Goal: Task Accomplishment & Management: Manage account settings

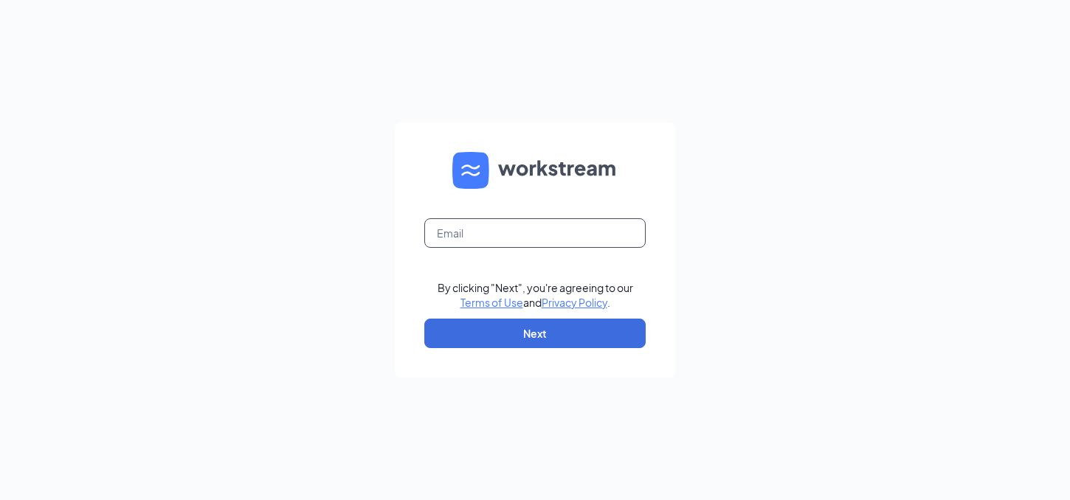
click at [575, 237] on input "text" at bounding box center [534, 233] width 221 height 30
type input "[EMAIL_ADDRESS][DOMAIN_NAME]"
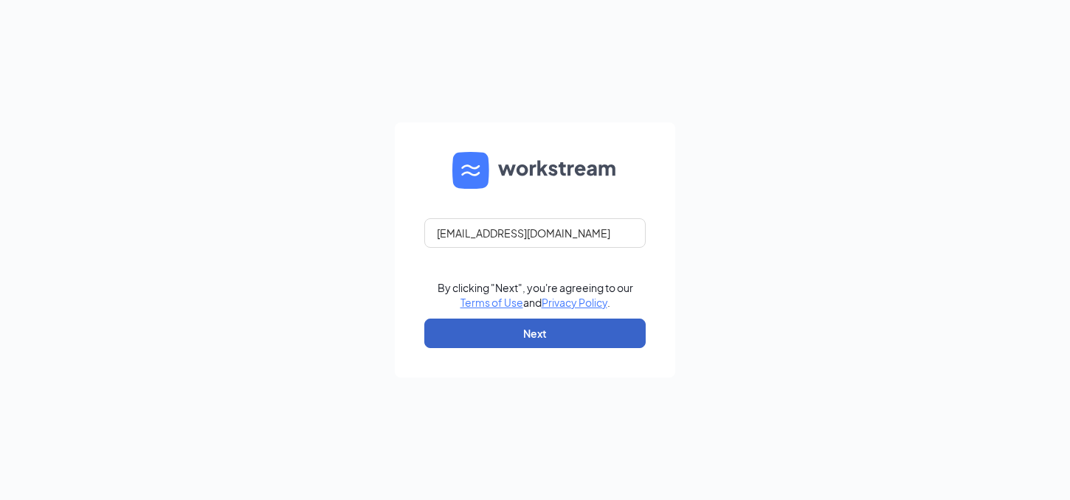
click at [498, 343] on button "Next" at bounding box center [534, 334] width 221 height 30
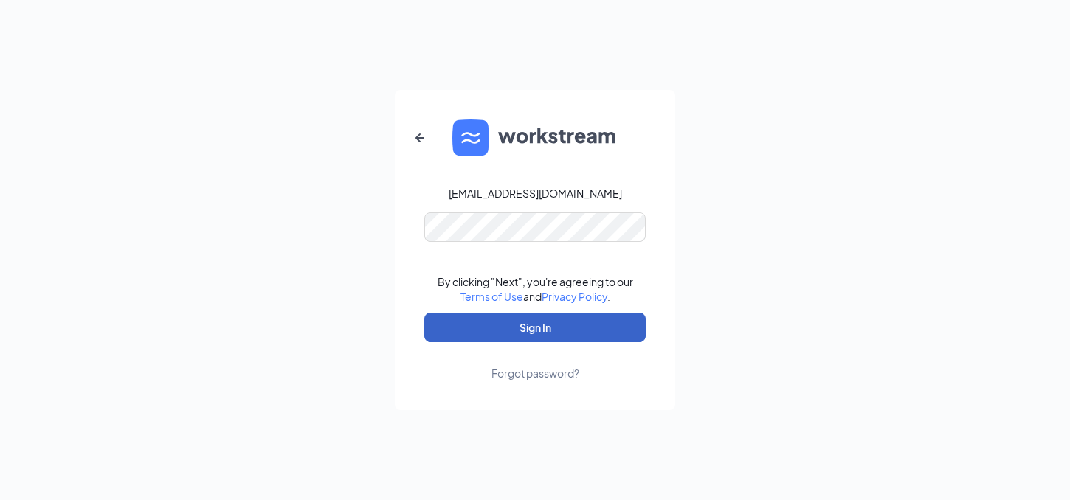
click at [485, 332] on button "Sign In" at bounding box center [534, 328] width 221 height 30
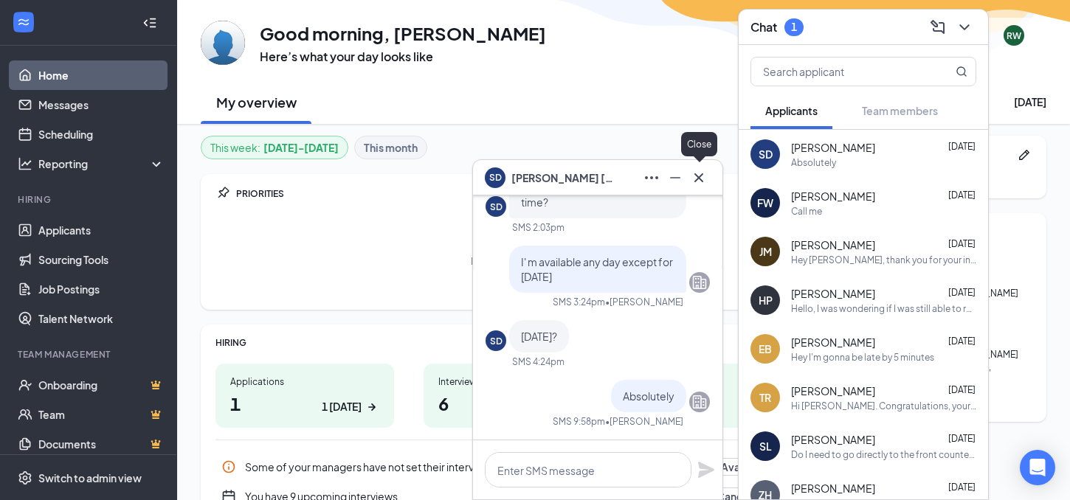
click at [697, 178] on icon "Cross" at bounding box center [698, 177] width 9 height 9
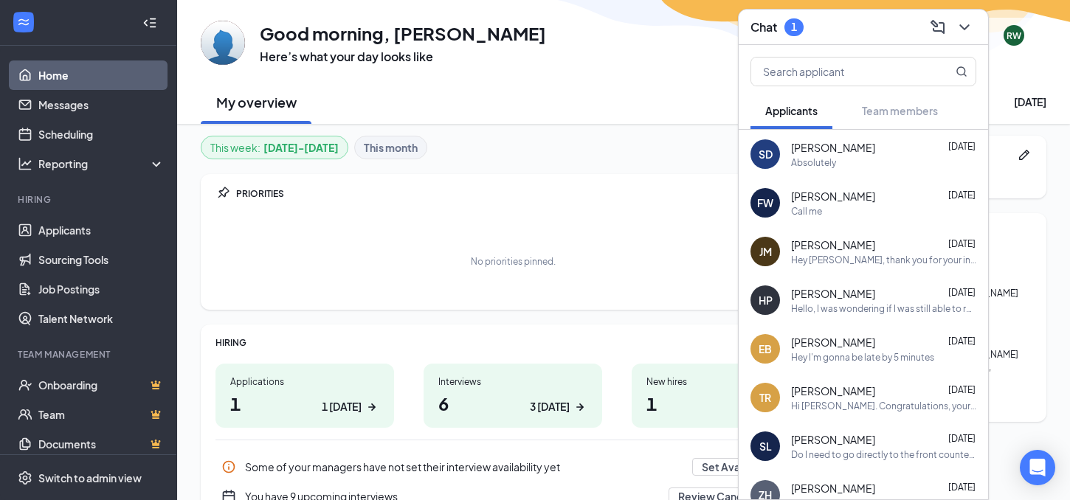
click at [653, 30] on div "GM Good morning, [PERSON_NAME] Here’s what your day looks like RW" at bounding box center [623, 35] width 845 height 59
click at [757, 34] on h3 "Chat" at bounding box center [763, 27] width 27 height 16
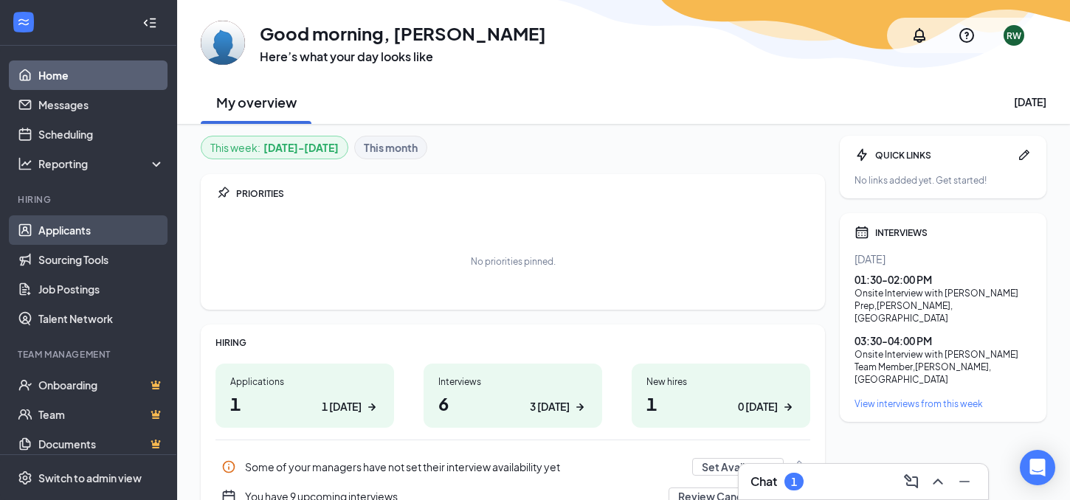
click at [77, 230] on link "Applicants" at bounding box center [101, 230] width 126 height 30
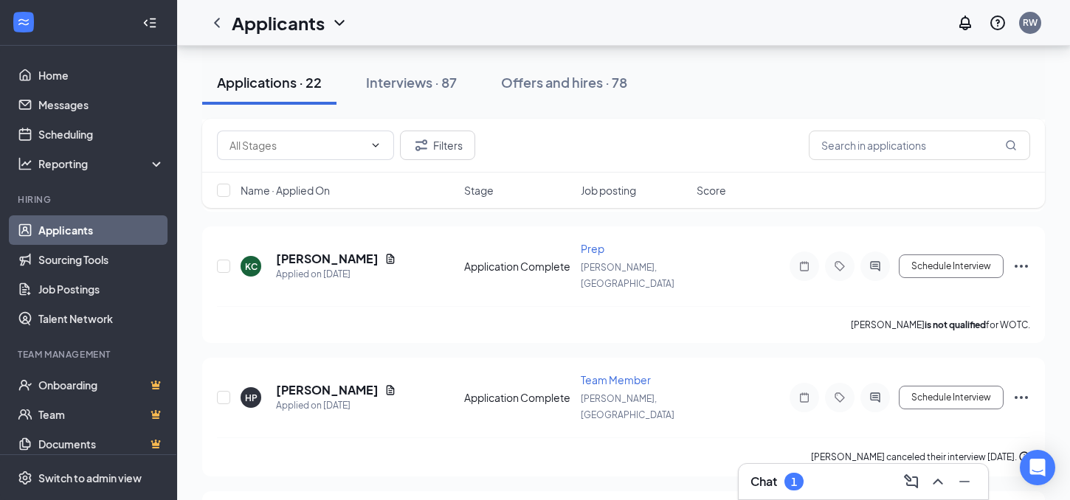
scroll to position [2153, 0]
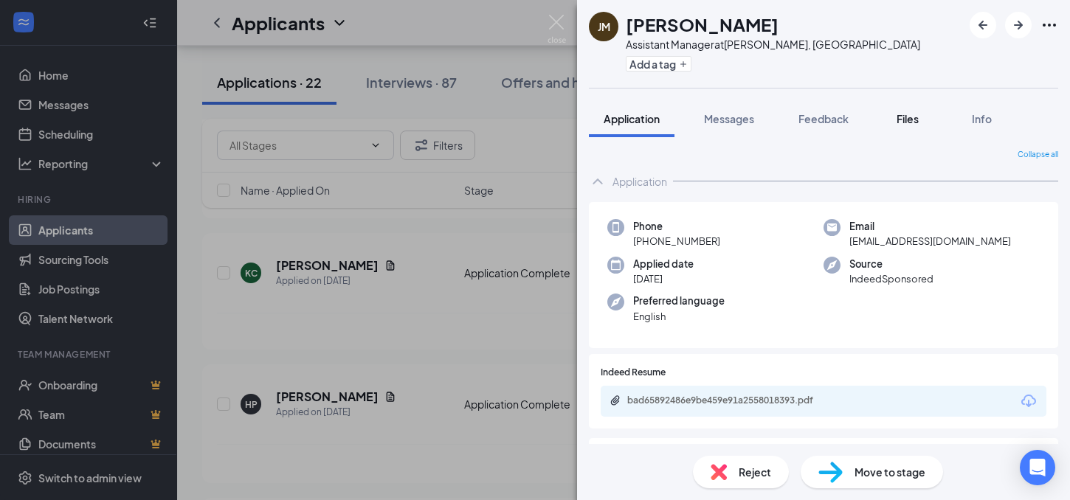
click at [913, 117] on span "Files" at bounding box center [907, 118] width 22 height 13
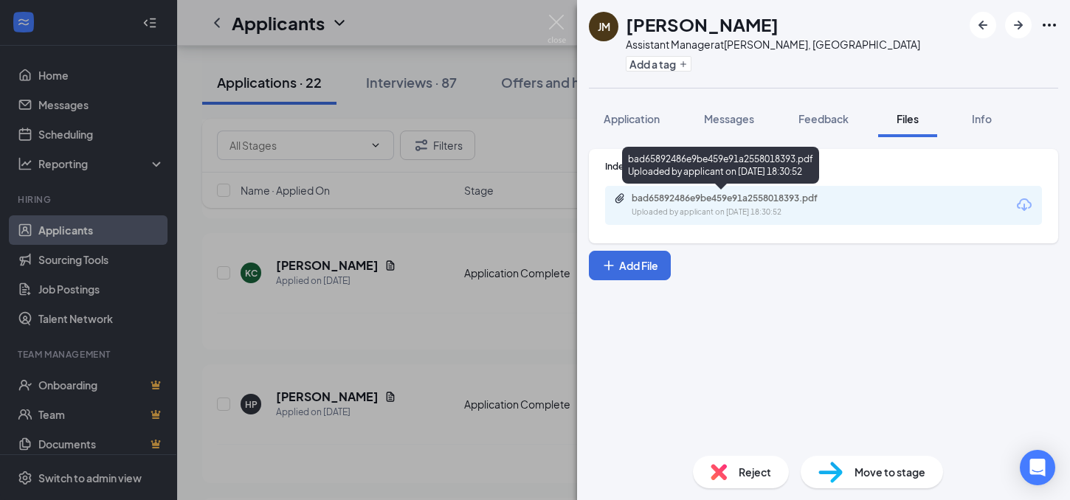
click at [654, 206] on div "bad65892486e9be459e91a2558018393.pdf Uploaded by applicant on [DATE] 18:30:52" at bounding box center [733, 206] width 239 height 26
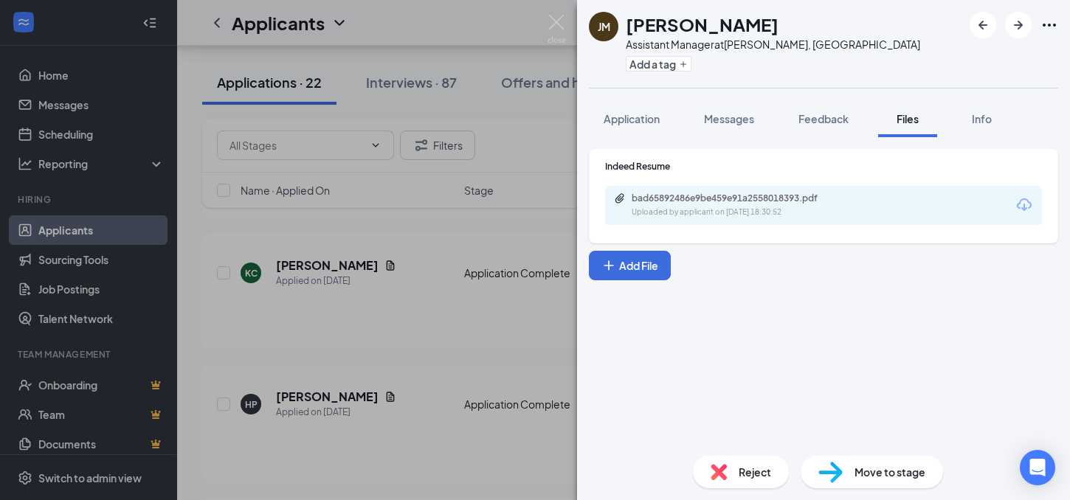
click at [856, 471] on span "Move to stage" at bounding box center [889, 472] width 71 height 16
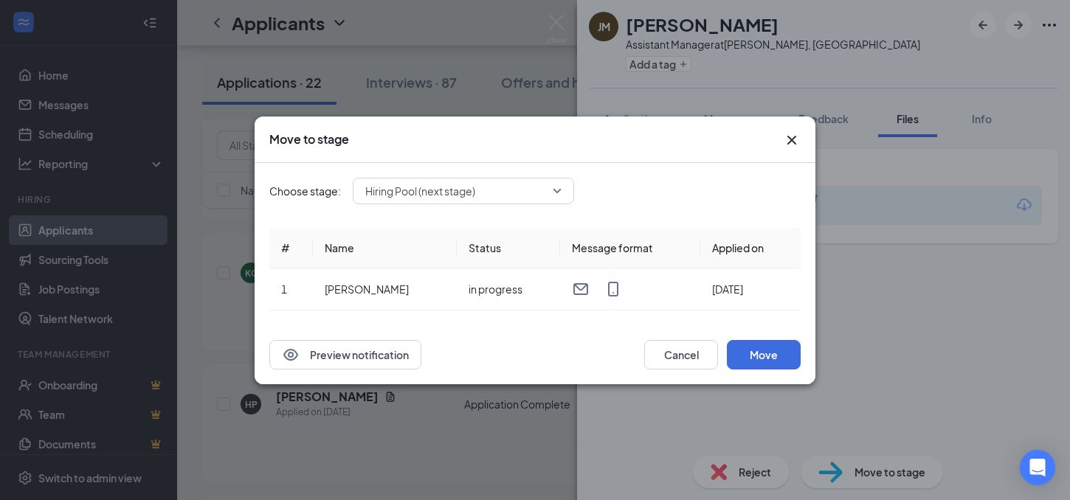
click at [556, 187] on span "Hiring Pool (next stage)" at bounding box center [463, 191] width 196 height 22
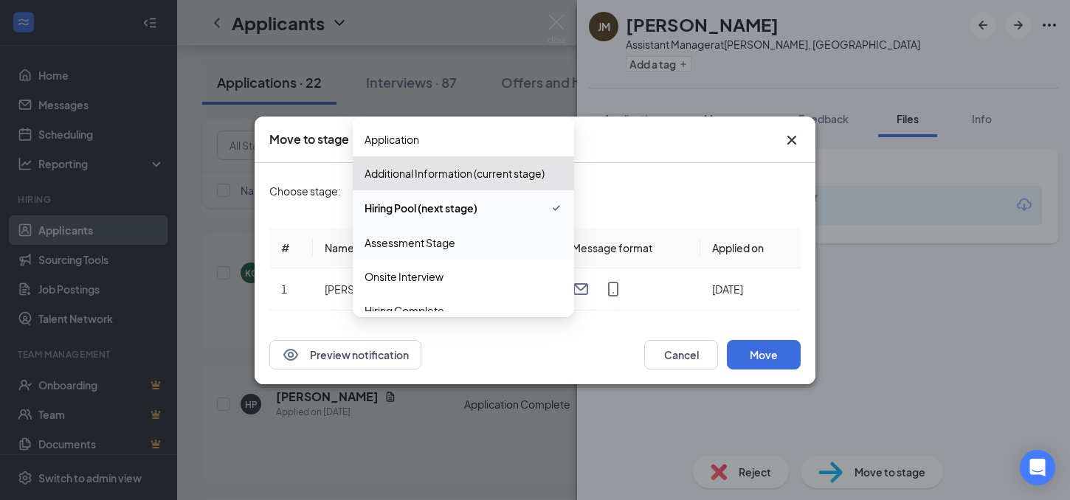
click at [454, 243] on span "Assessment Stage" at bounding box center [409, 243] width 91 height 16
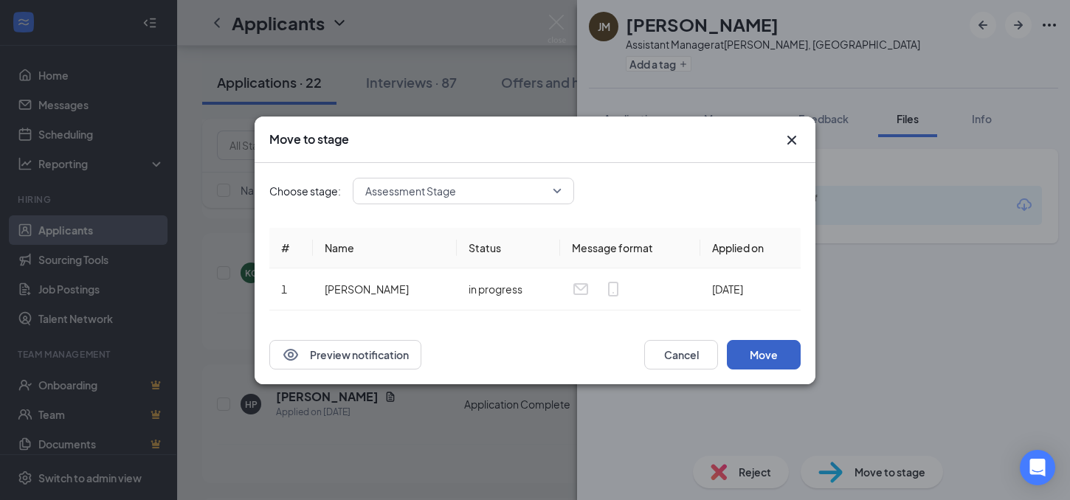
click at [761, 347] on button "Move" at bounding box center [764, 355] width 74 height 30
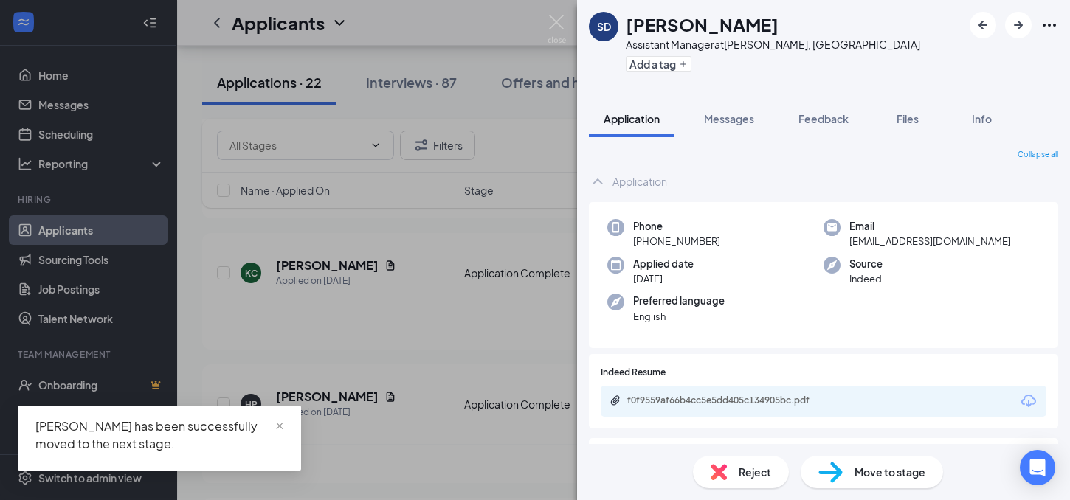
click at [523, 151] on div "SD [PERSON_NAME] Assistant Manager at [GEOGRAPHIC_DATA], [GEOGRAPHIC_DATA] Add …" at bounding box center [535, 250] width 1070 height 500
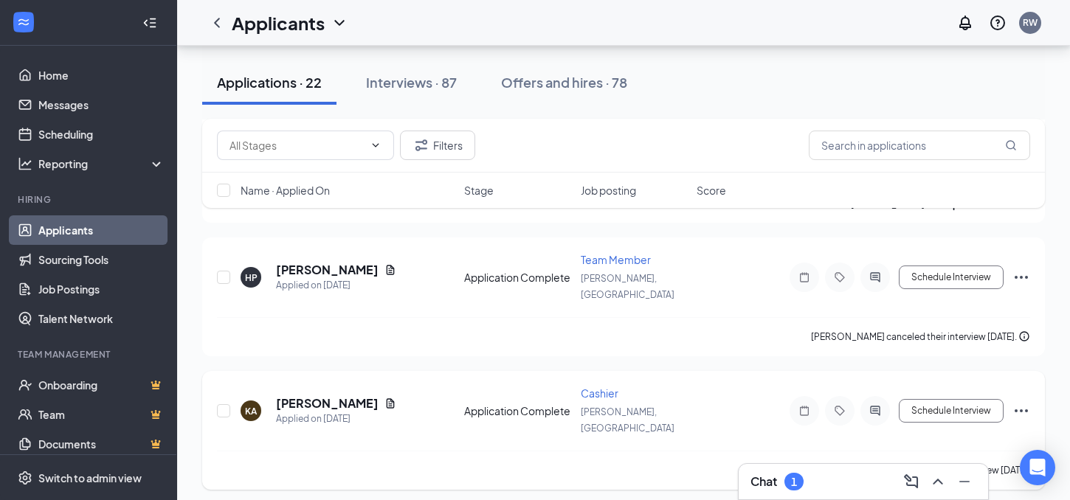
scroll to position [2300, 0]
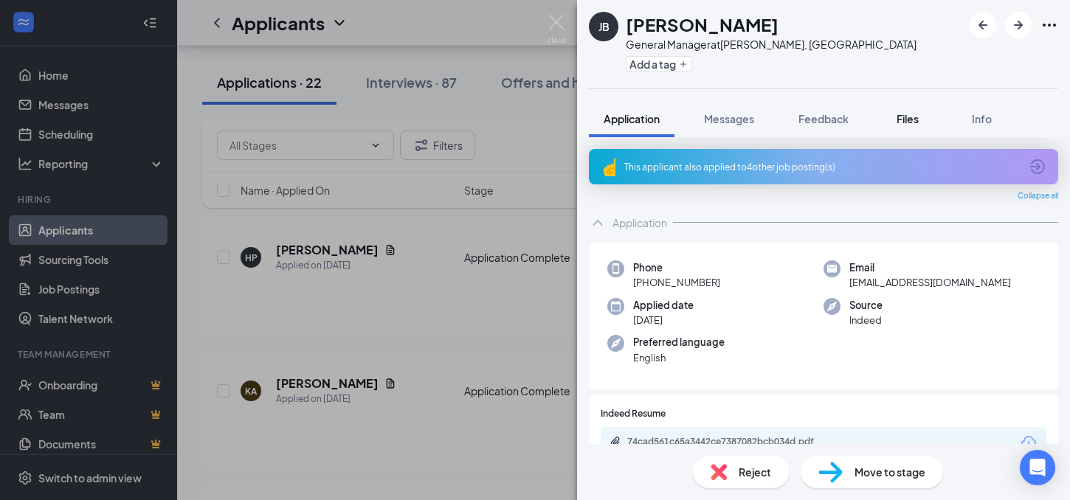
click at [908, 117] on span "Files" at bounding box center [907, 118] width 22 height 13
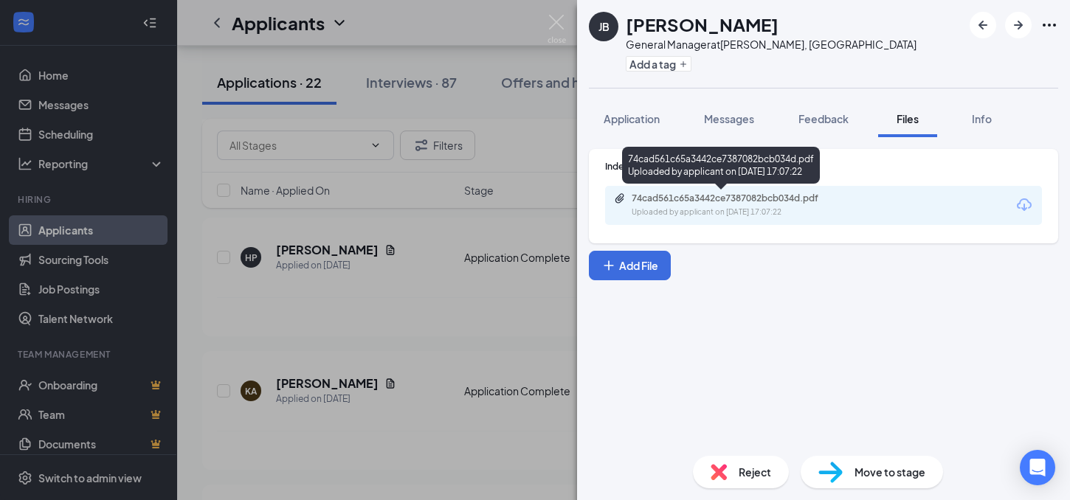
click at [727, 204] on div "74cad561c65a3442ce7387082bcb034d.pdf Uploaded by applicant on [DATE] 17:07:22" at bounding box center [733, 206] width 239 height 26
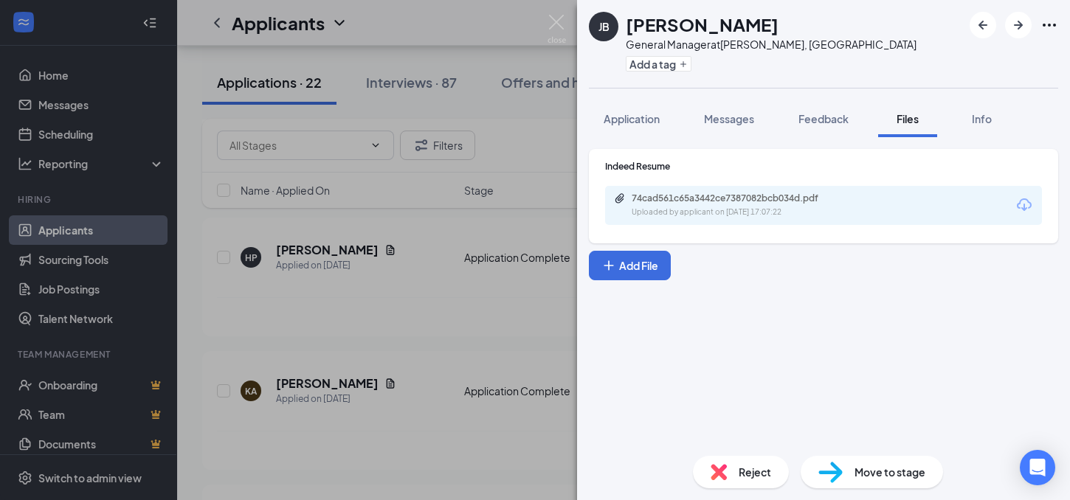
click at [462, 249] on div "[PERSON_NAME] [PERSON_NAME] General Manager at Warner Robins, [GEOGRAPHIC_DATA]…" at bounding box center [535, 250] width 1070 height 500
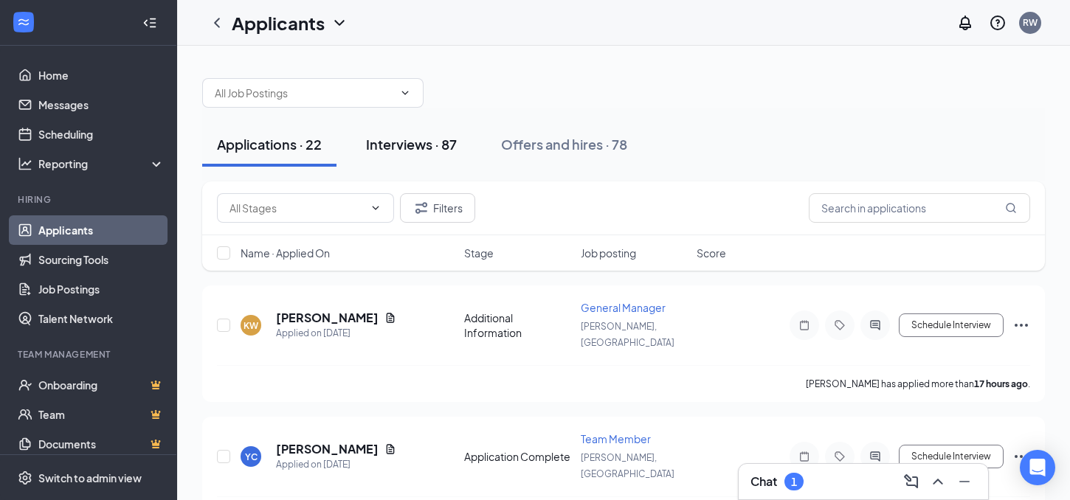
click at [413, 145] on div "Interviews · 87" at bounding box center [411, 144] width 91 height 18
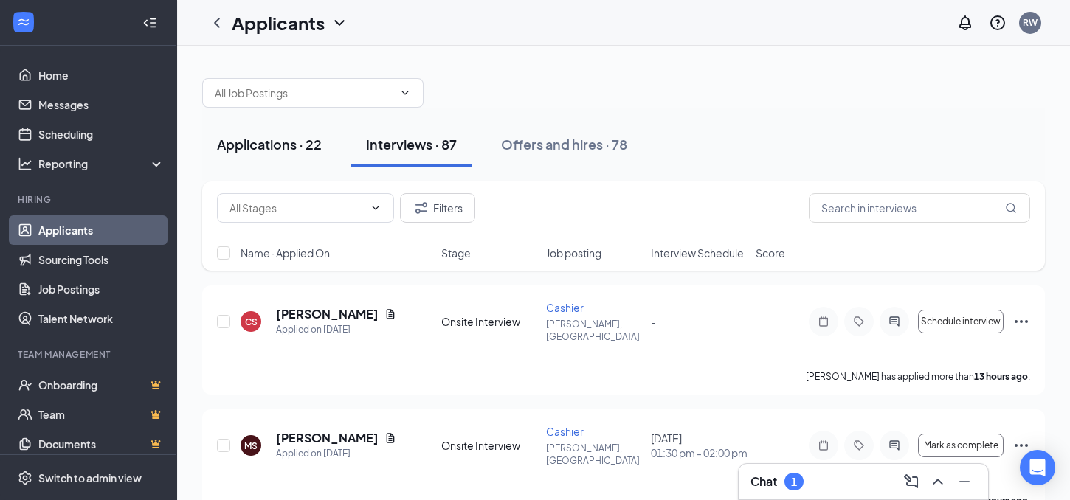
click at [281, 144] on div "Applications · 22" at bounding box center [269, 144] width 105 height 18
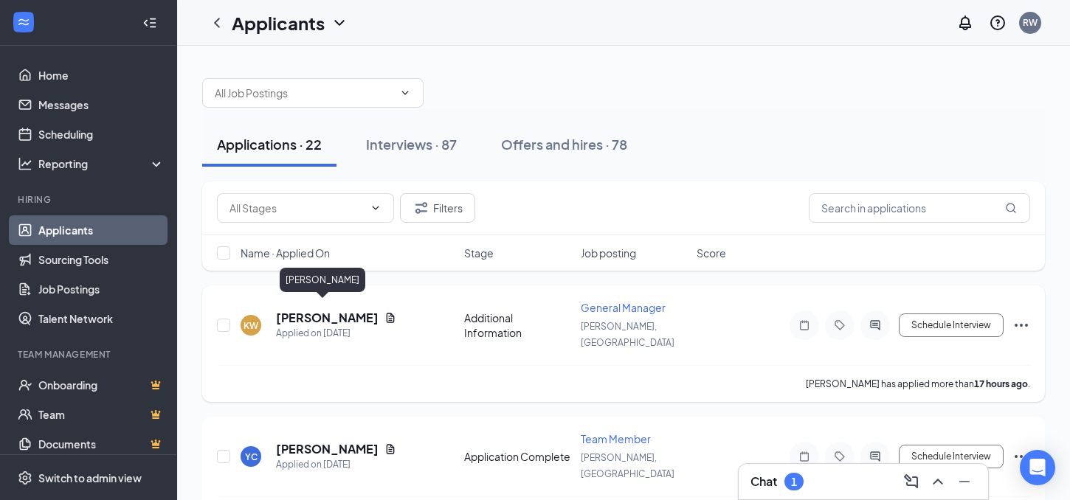
click at [299, 313] on h5 "[PERSON_NAME]" at bounding box center [327, 318] width 103 height 16
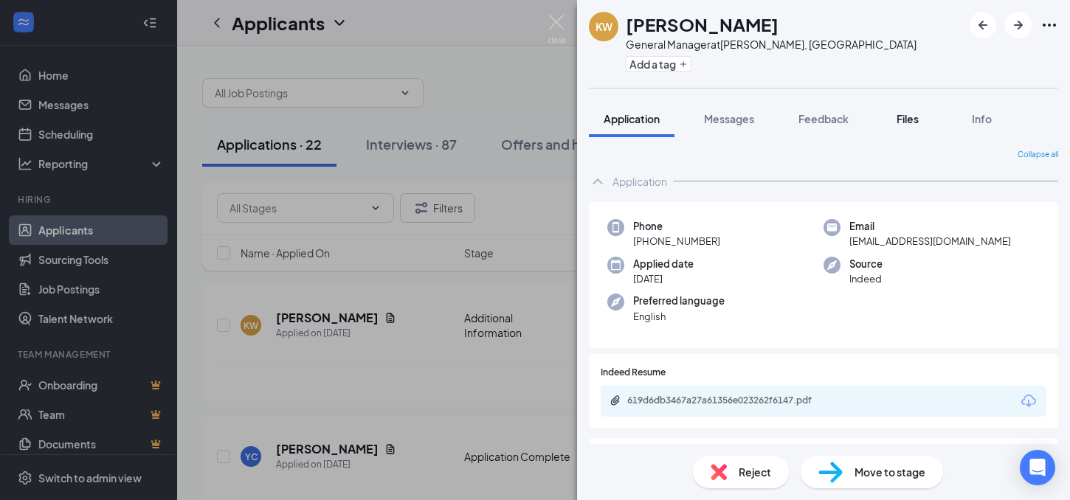
click at [907, 119] on span "Files" at bounding box center [907, 118] width 22 height 13
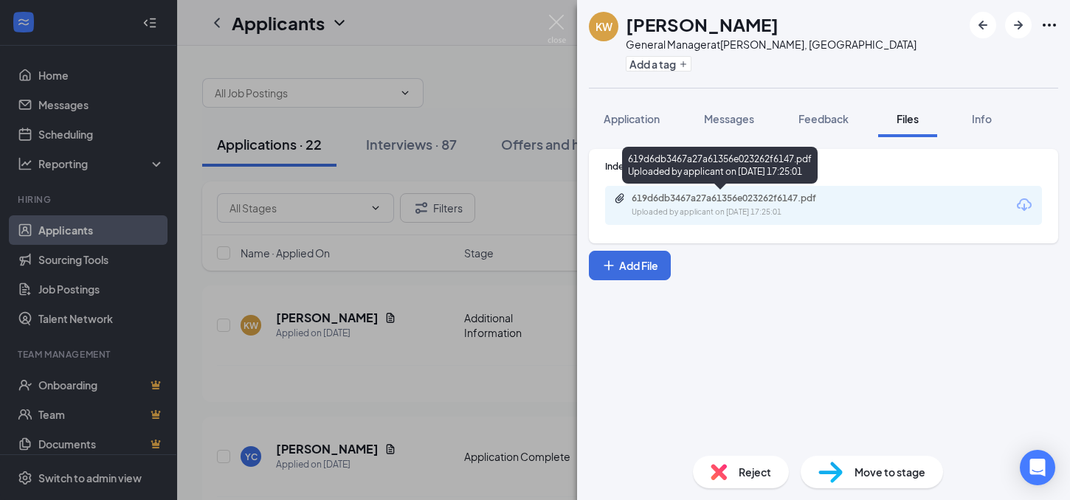
click at [764, 207] on div "Uploaded by applicant on [DATE] 17:25:01" at bounding box center [741, 213] width 221 height 12
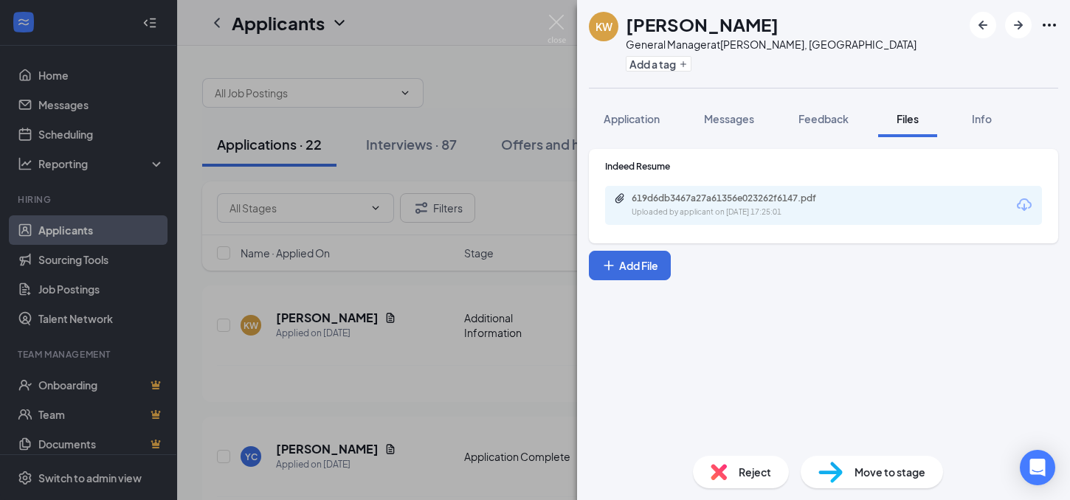
click at [869, 477] on span "Move to stage" at bounding box center [889, 472] width 71 height 16
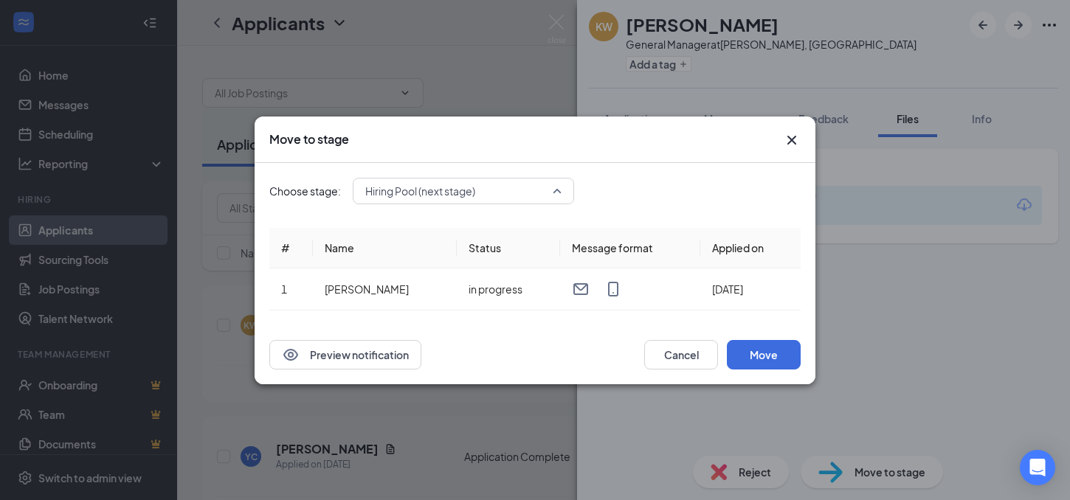
click at [552, 188] on span "Hiring Pool (next stage)" at bounding box center [463, 191] width 196 height 22
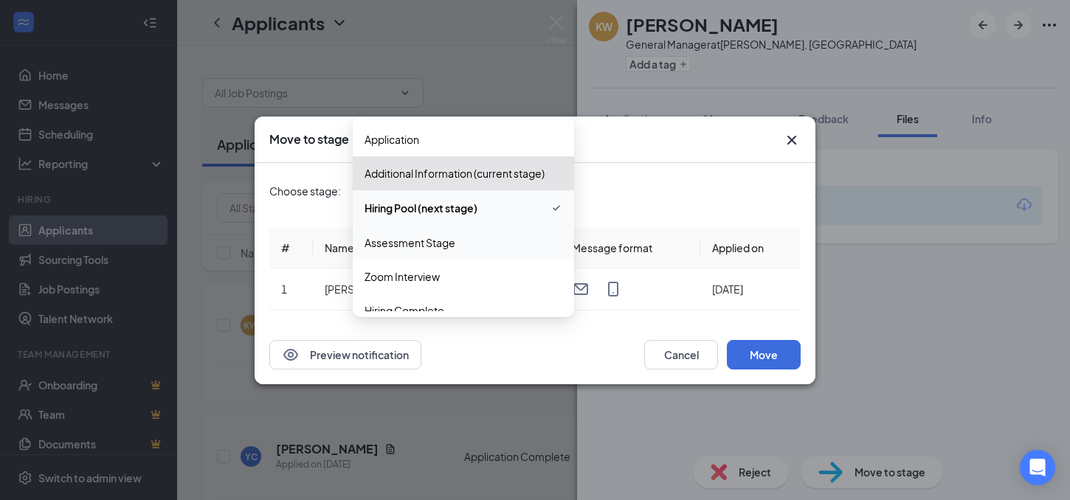
click at [493, 244] on span "Assessment Stage" at bounding box center [463, 243] width 198 height 16
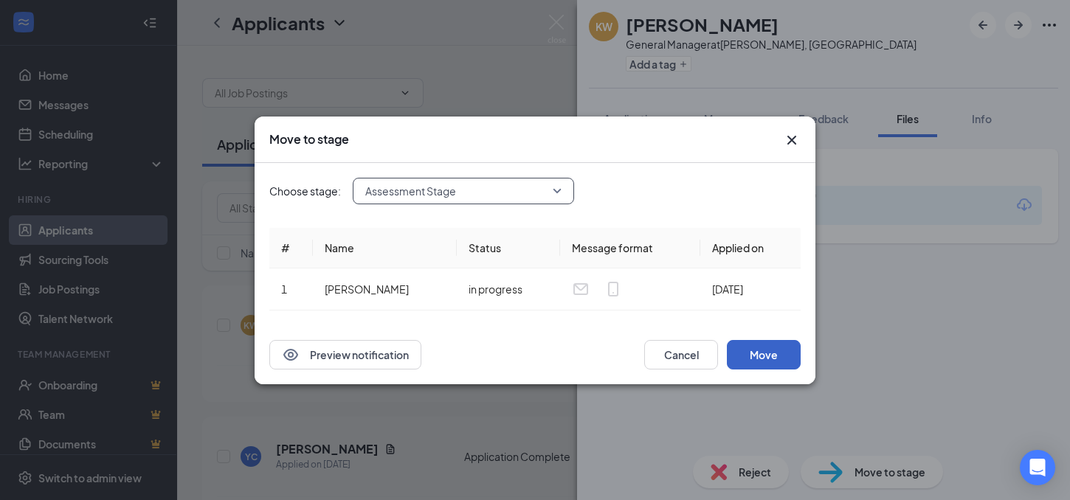
click at [764, 361] on button "Move" at bounding box center [764, 355] width 74 height 30
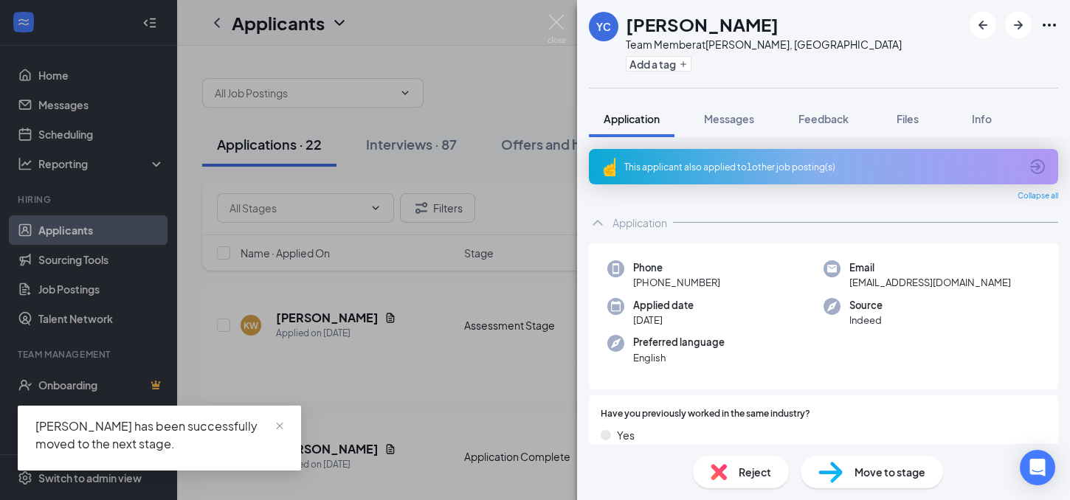
click at [472, 50] on div "YC [PERSON_NAME] Team Member at Warner Robins, [GEOGRAPHIC_DATA] Add a tag Appl…" at bounding box center [535, 250] width 1070 height 500
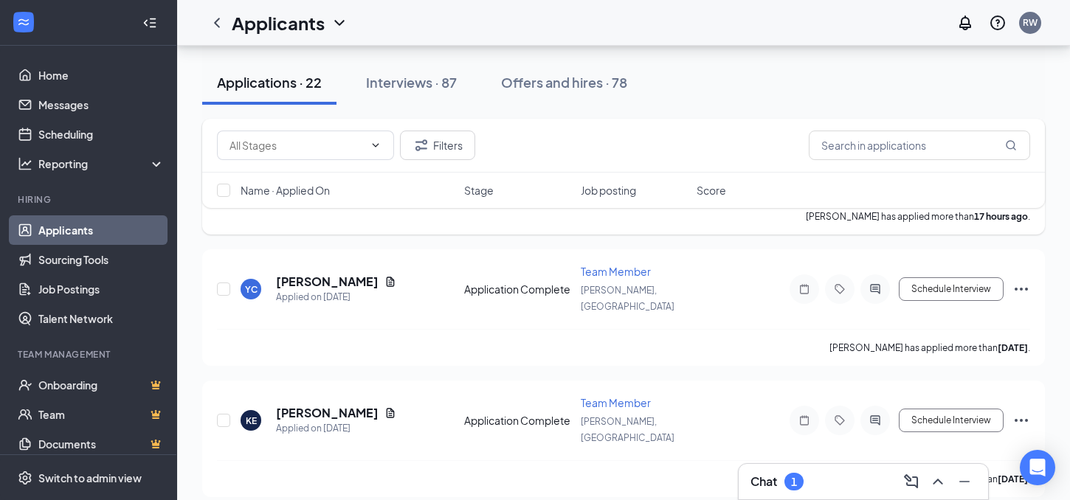
scroll to position [172, 0]
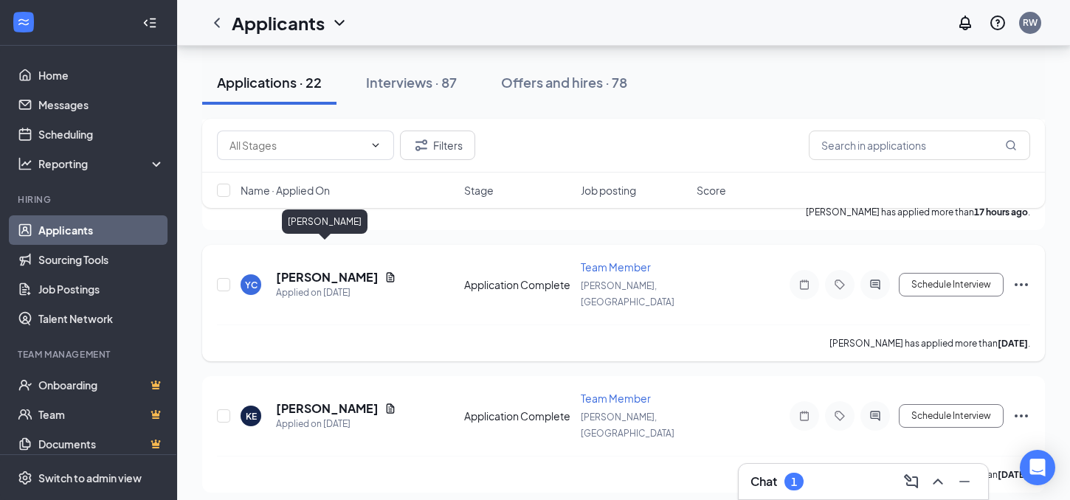
click at [330, 269] on h5 "[PERSON_NAME]" at bounding box center [327, 277] width 103 height 16
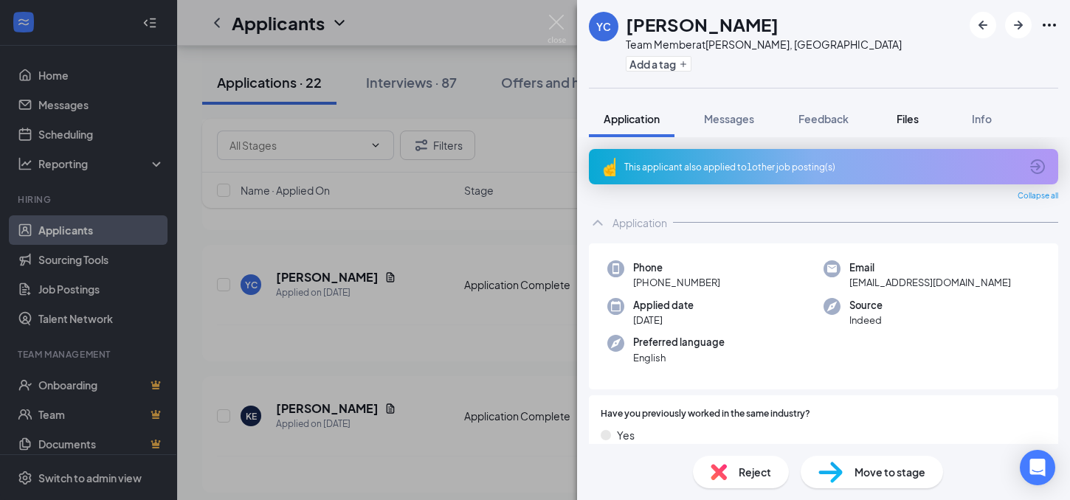
click at [891, 122] on button "Files" at bounding box center [907, 118] width 59 height 37
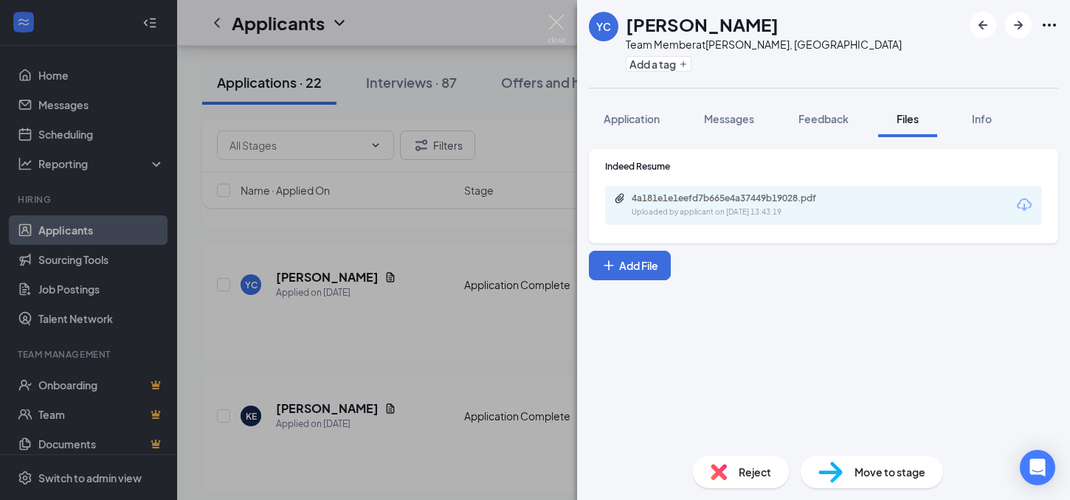
click at [786, 216] on div "Uploaded by applicant on [DATE] 13:43:19" at bounding box center [741, 213] width 221 height 12
click at [631, 117] on span "Application" at bounding box center [631, 118] width 56 height 13
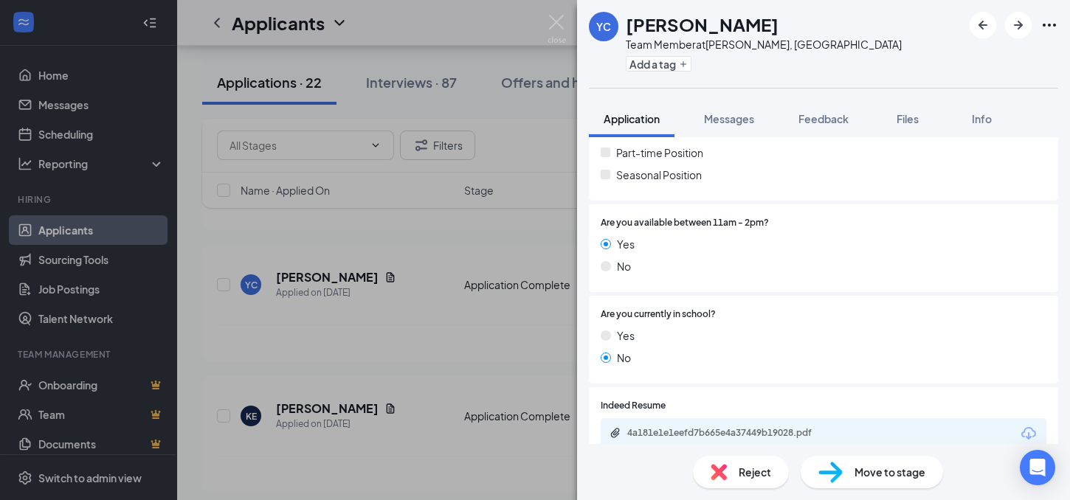
scroll to position [431, 0]
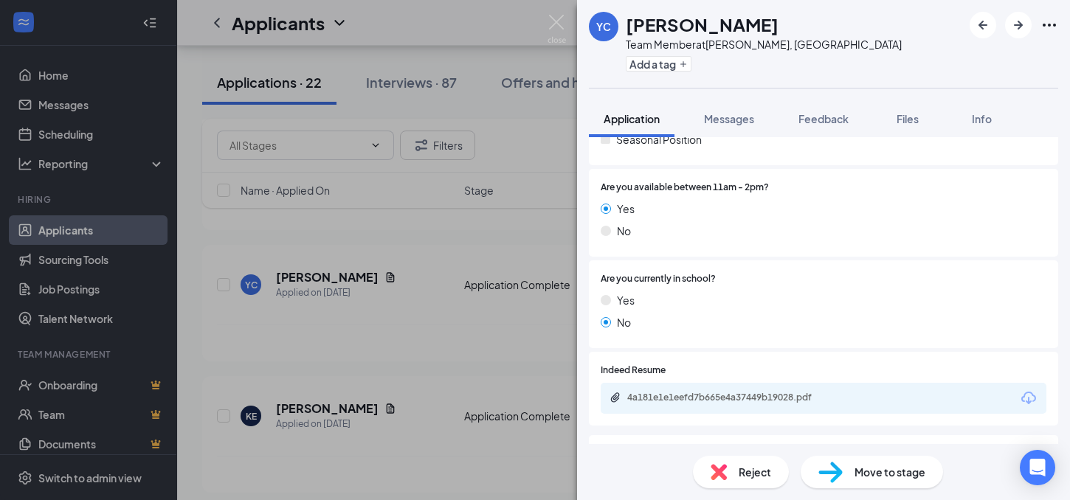
click at [864, 475] on span "Move to stage" at bounding box center [889, 472] width 71 height 16
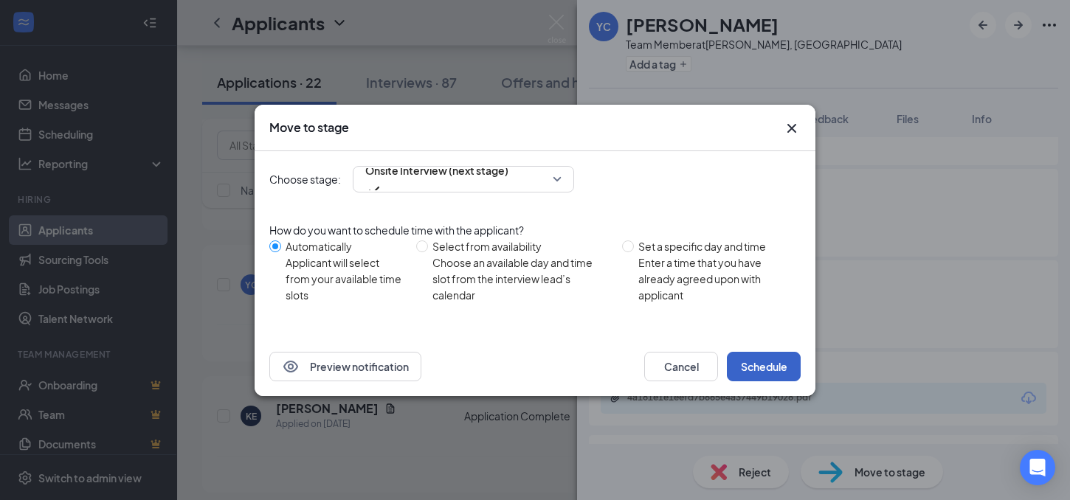
click at [763, 357] on button "Schedule" at bounding box center [764, 367] width 74 height 30
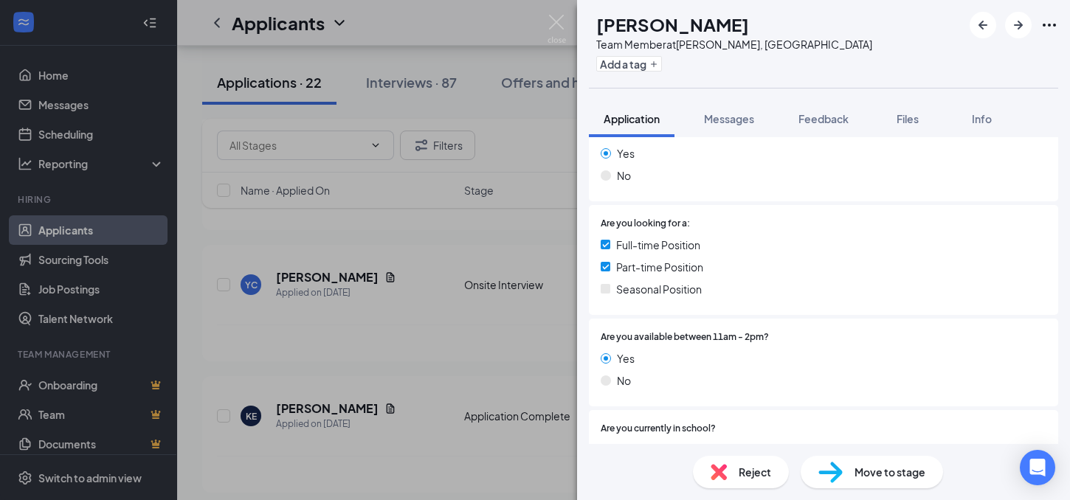
scroll to position [316, 0]
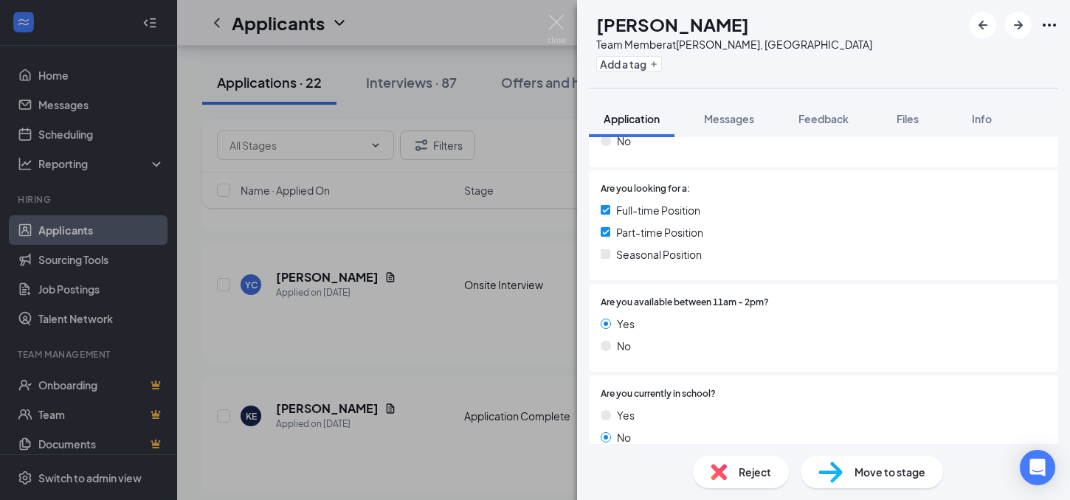
click at [867, 472] on span "Move to stage" at bounding box center [889, 472] width 71 height 16
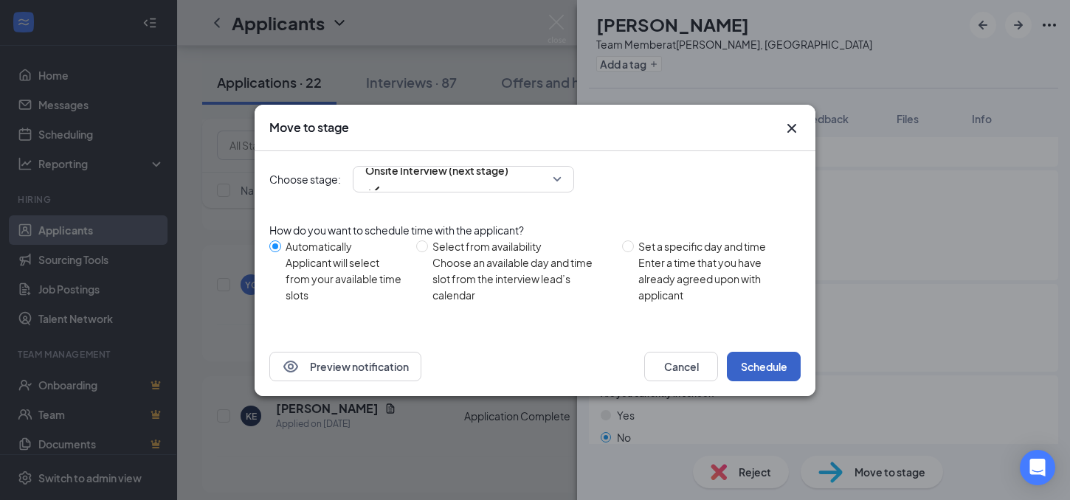
click at [758, 364] on button "Schedule" at bounding box center [764, 367] width 74 height 30
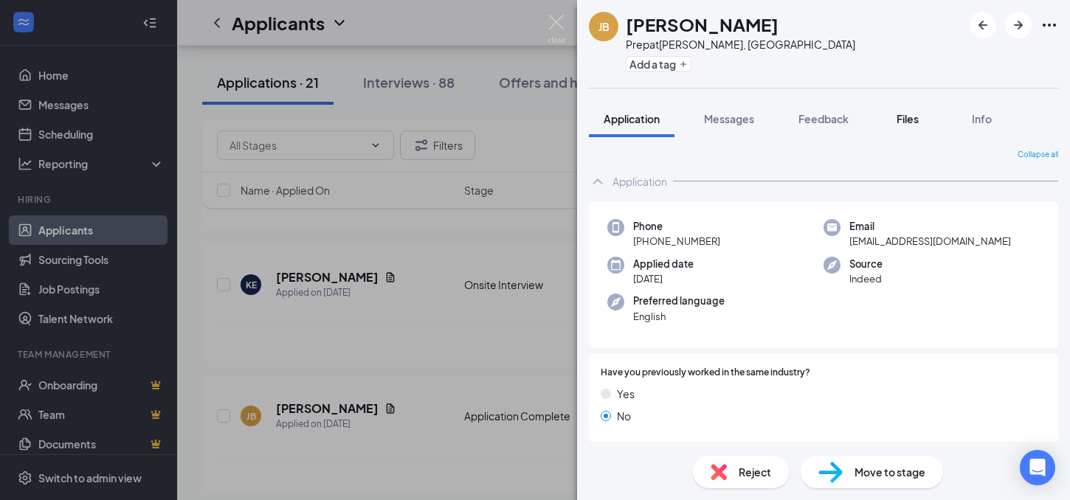
click at [916, 115] on span "Files" at bounding box center [907, 118] width 22 height 13
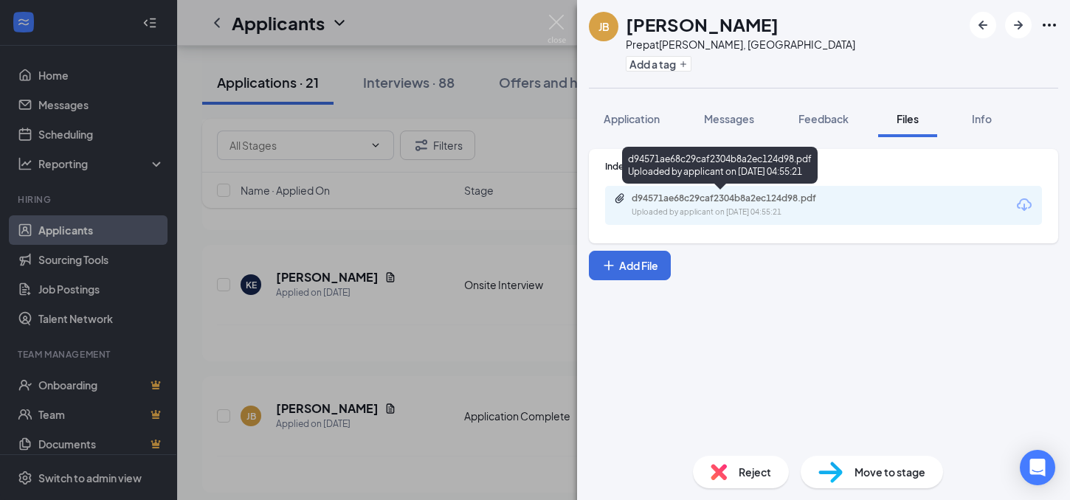
click at [732, 196] on div "d94571ae68c29caf2304b8a2ec124d98.pdf" at bounding box center [734, 199] width 207 height 12
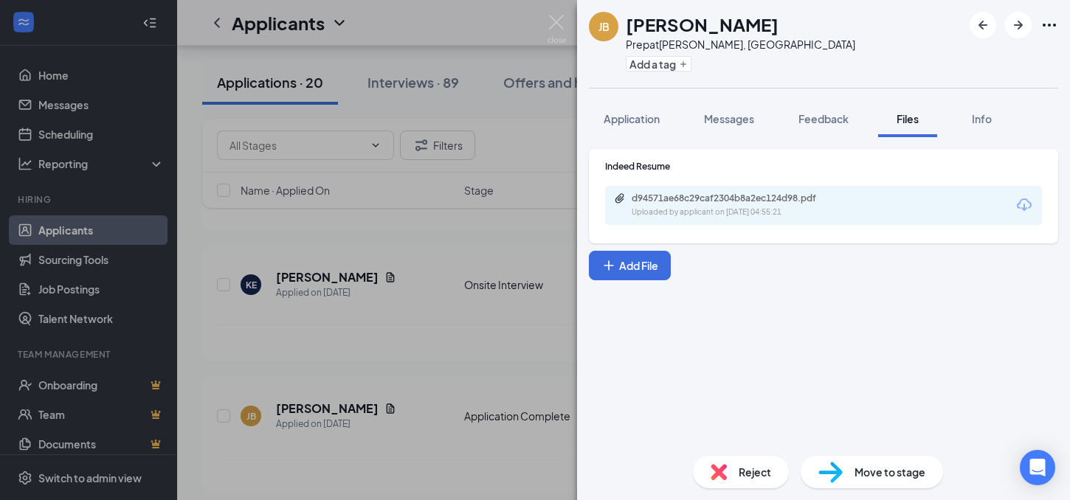
click at [870, 476] on span "Move to stage" at bounding box center [889, 472] width 71 height 16
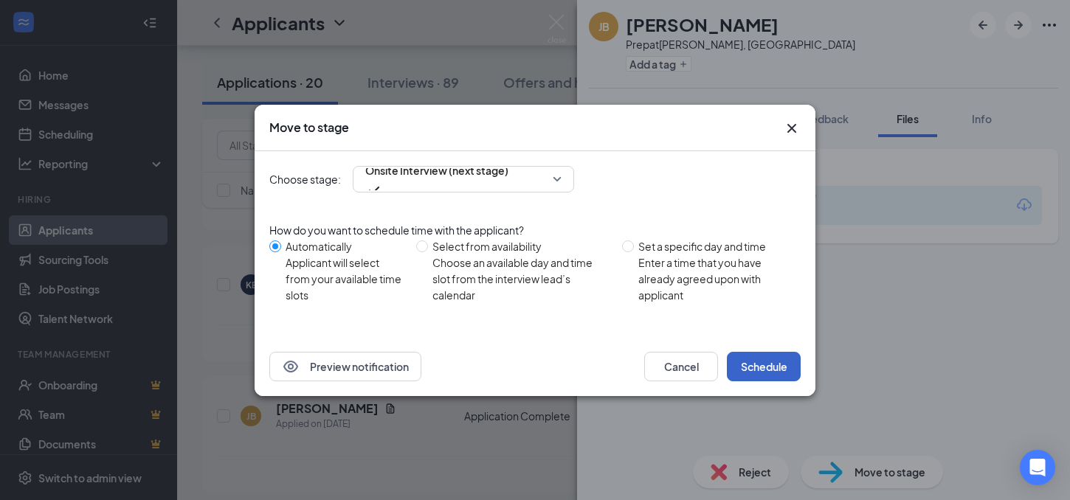
click at [762, 367] on button "Schedule" at bounding box center [764, 367] width 74 height 30
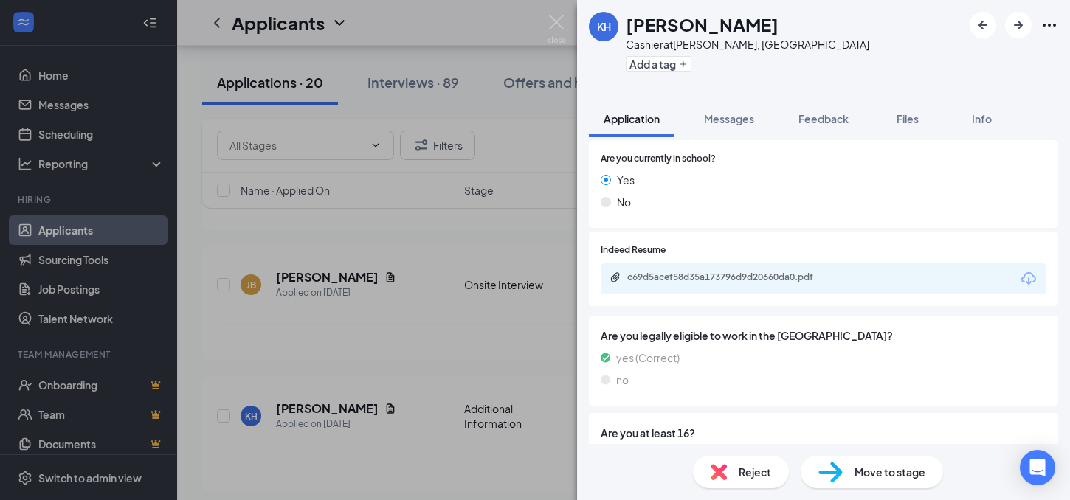
scroll to position [305, 0]
click at [856, 479] on span "Move to stage" at bounding box center [889, 472] width 71 height 16
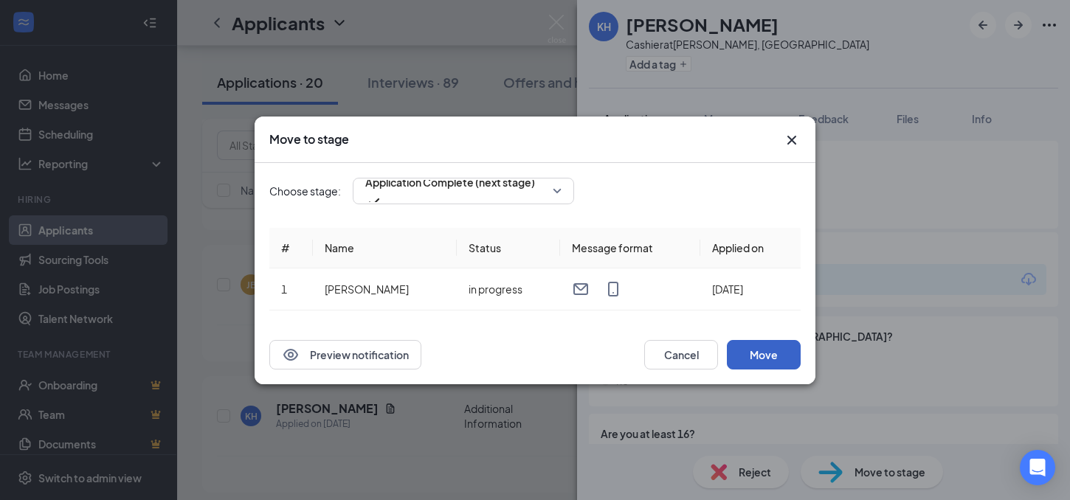
click at [763, 363] on button "Move" at bounding box center [764, 355] width 74 height 30
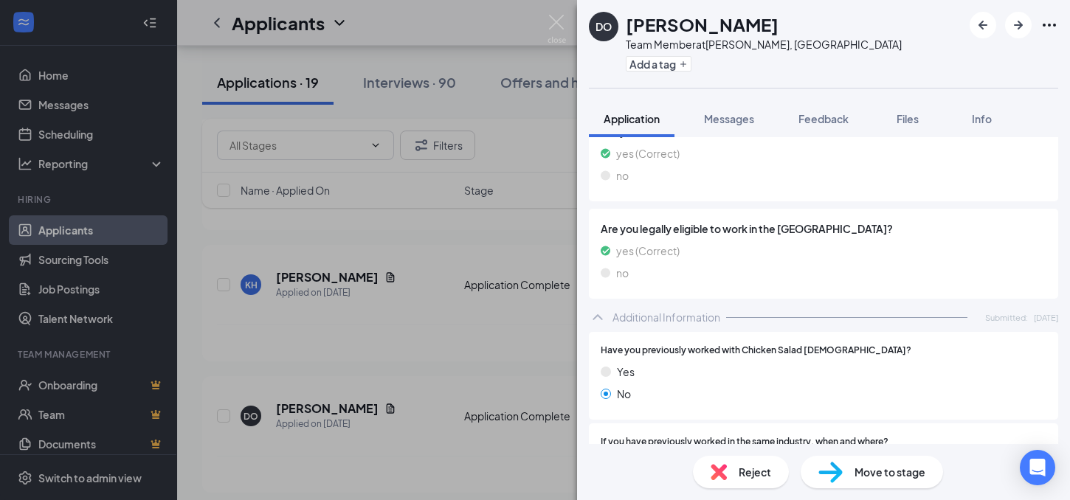
scroll to position [759, 0]
click at [861, 476] on span "Move to stage" at bounding box center [889, 472] width 71 height 16
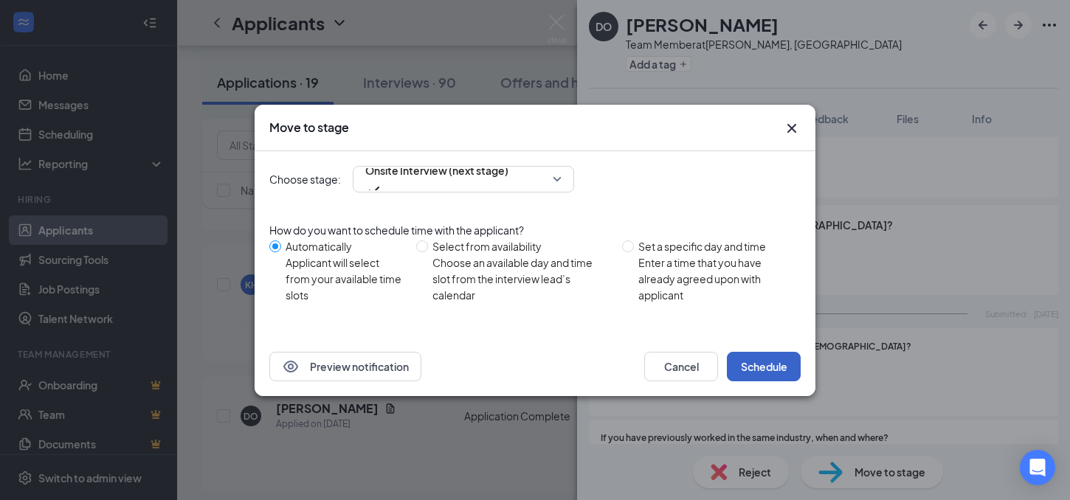
click at [758, 360] on button "Schedule" at bounding box center [764, 367] width 74 height 30
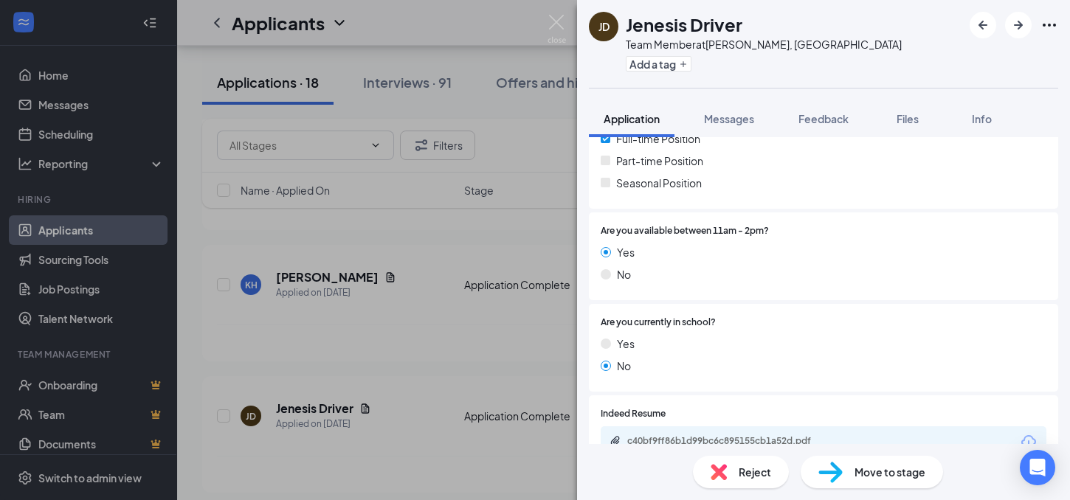
scroll to position [392, 0]
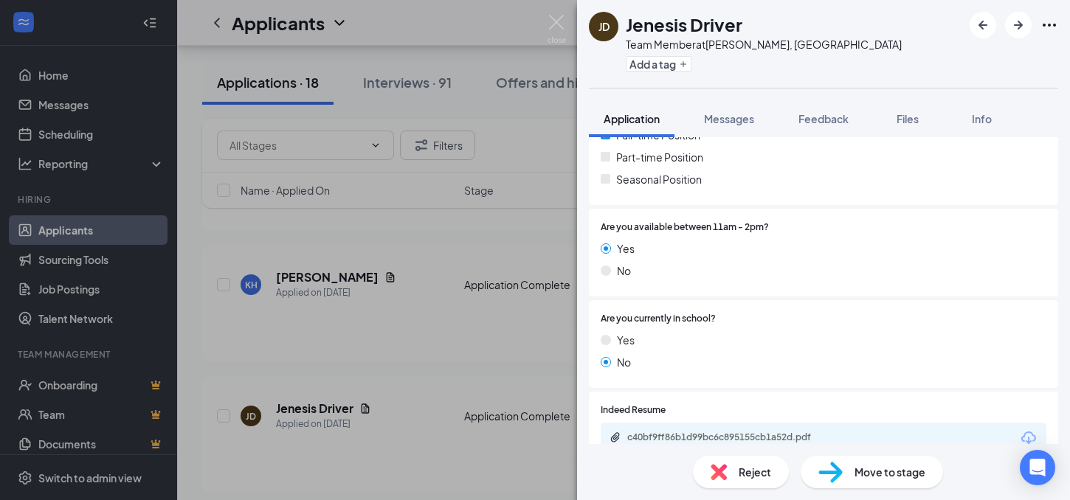
click at [858, 476] on span "Move to stage" at bounding box center [889, 472] width 71 height 16
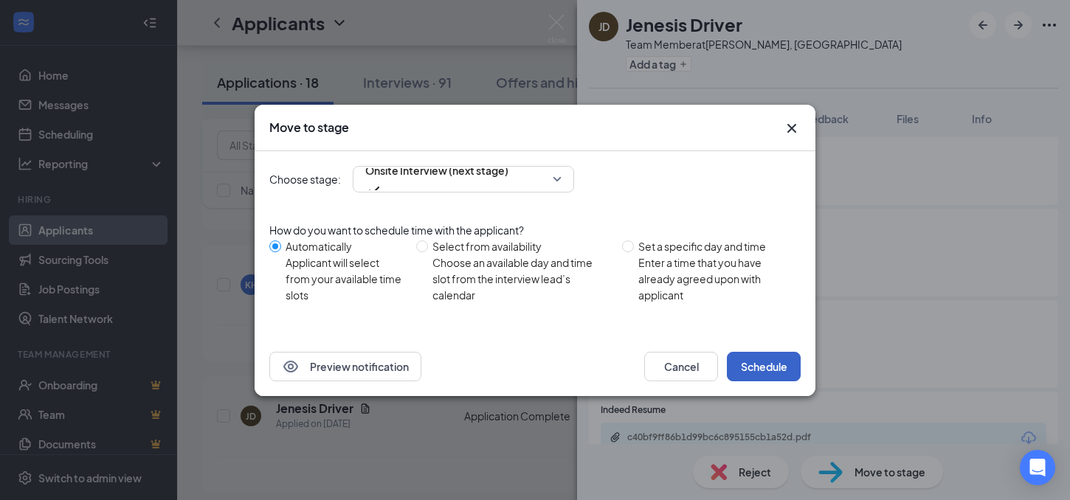
click at [755, 374] on button "Schedule" at bounding box center [764, 367] width 74 height 30
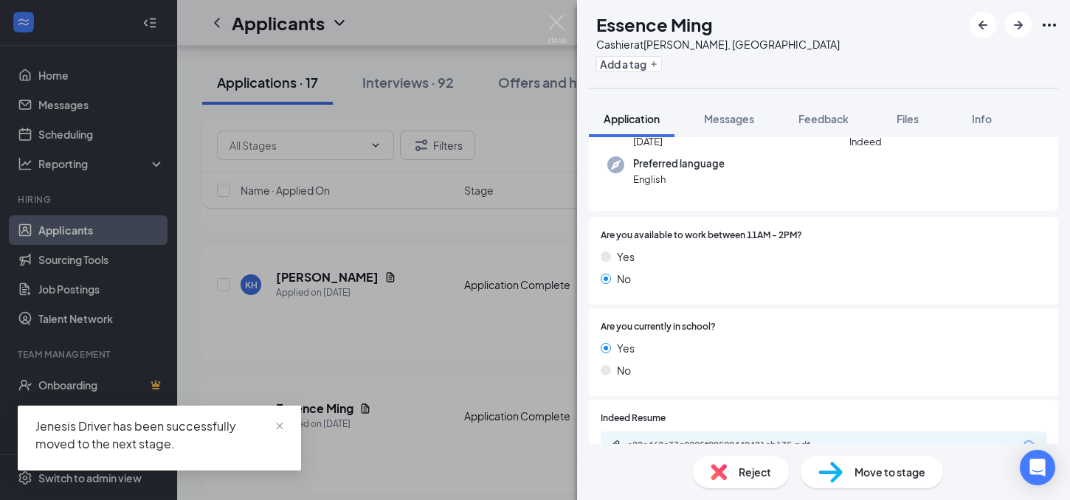
scroll to position [184, 0]
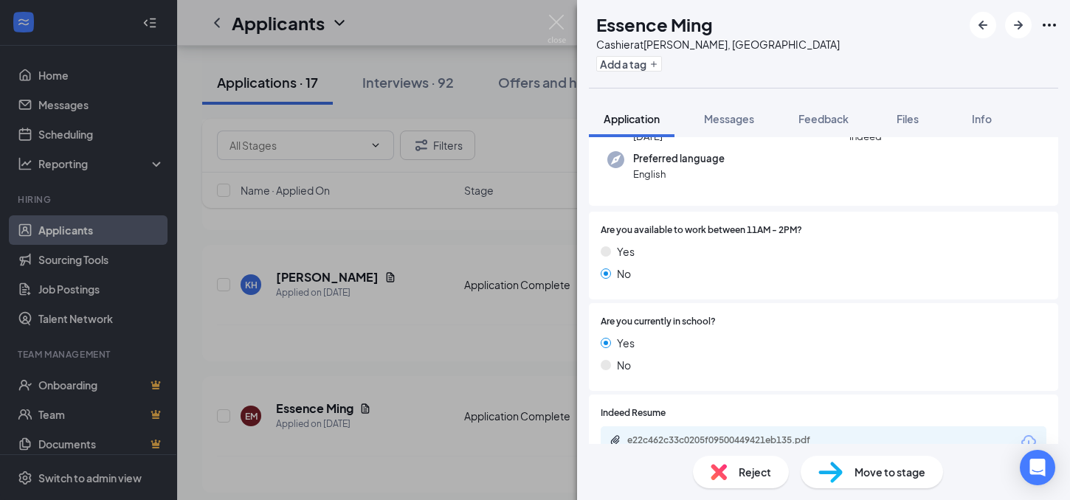
click at [857, 474] on span "Move to stage" at bounding box center [889, 472] width 71 height 16
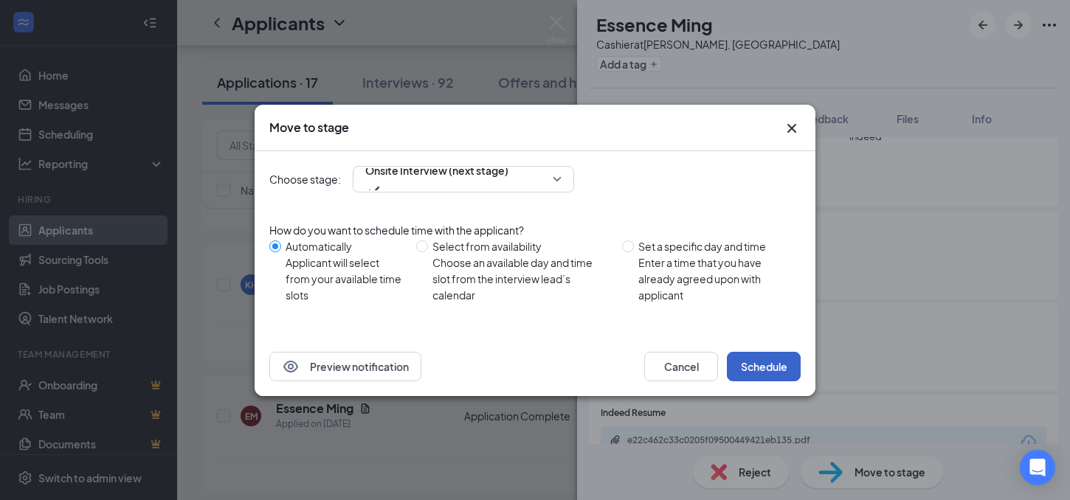
click at [766, 364] on button "Schedule" at bounding box center [764, 367] width 74 height 30
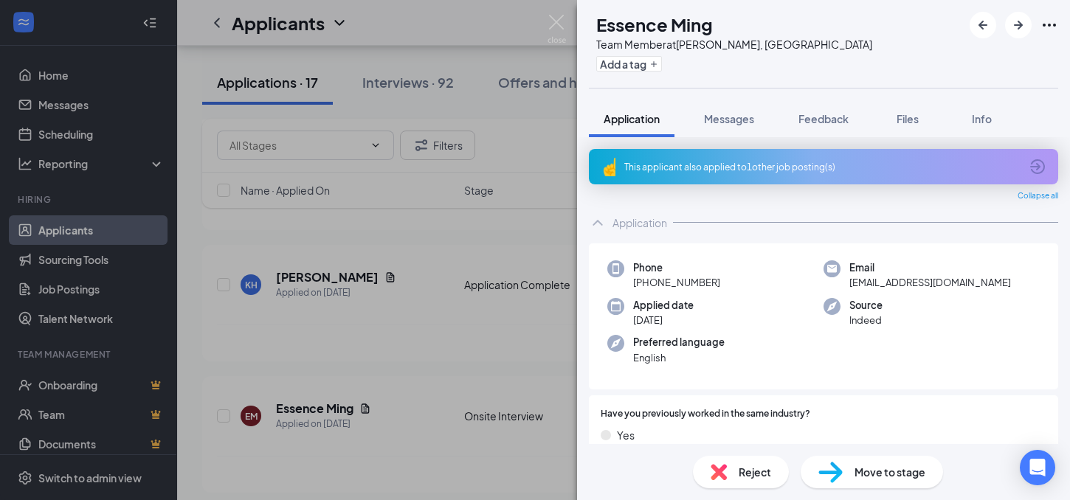
click at [731, 474] on div "Reject" at bounding box center [741, 472] width 96 height 32
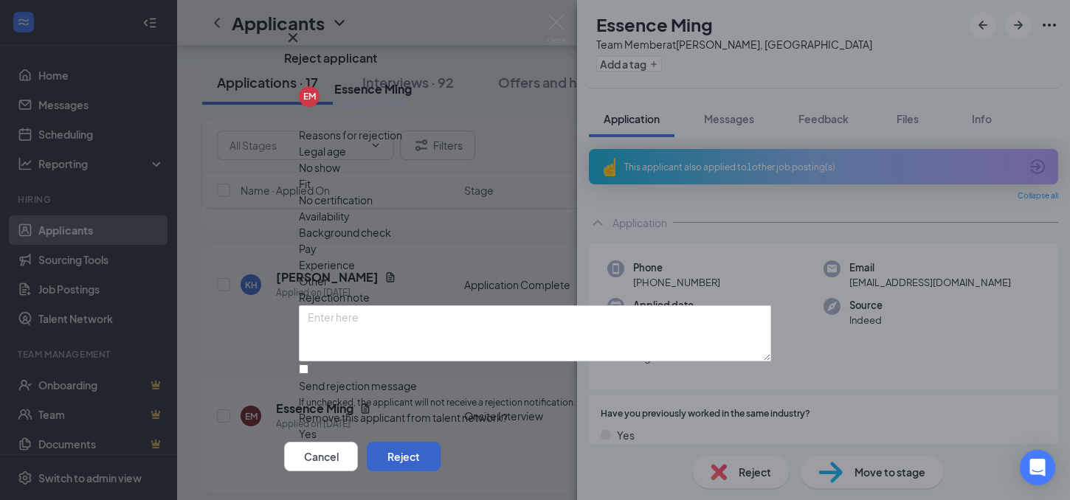
click at [440, 442] on button "Reject" at bounding box center [404, 457] width 74 height 30
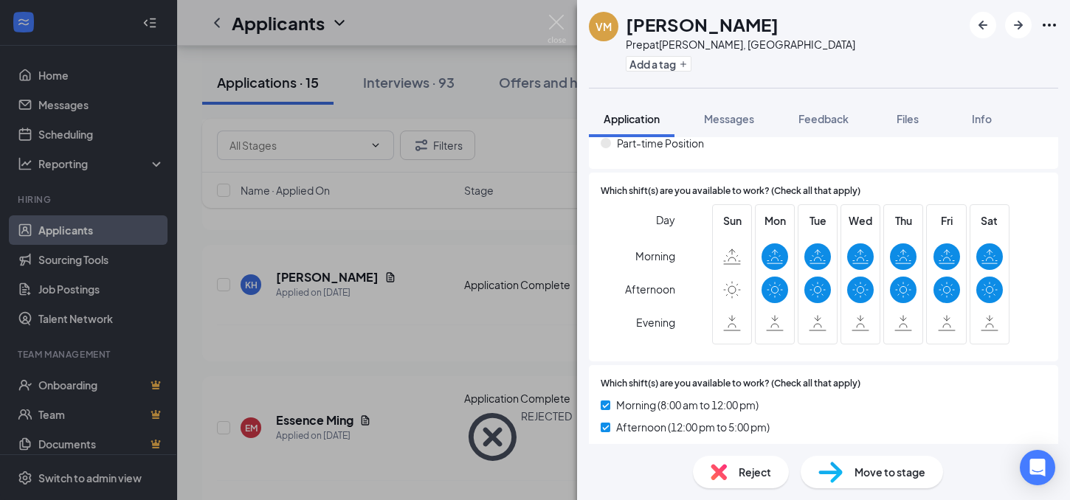
scroll to position [803, 0]
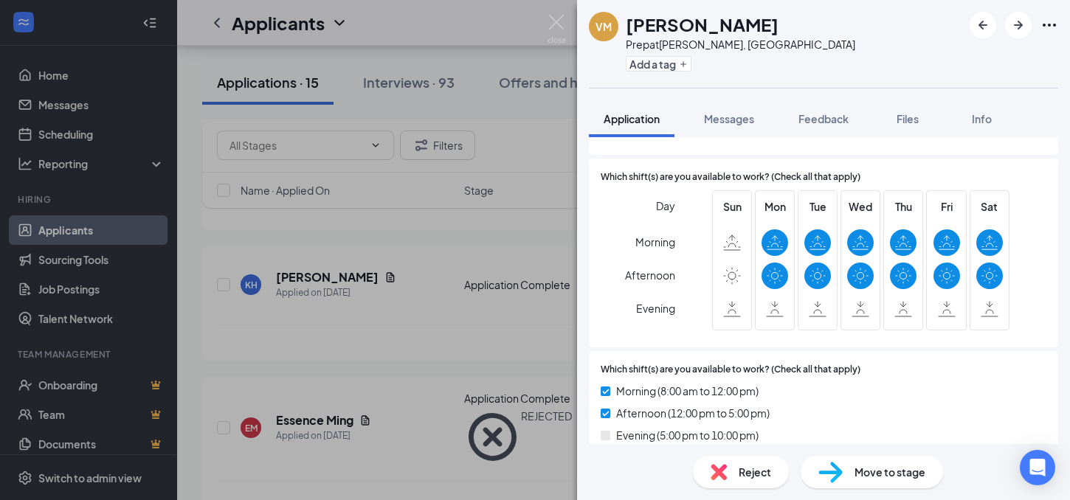
click at [880, 473] on span "Move to stage" at bounding box center [889, 472] width 71 height 16
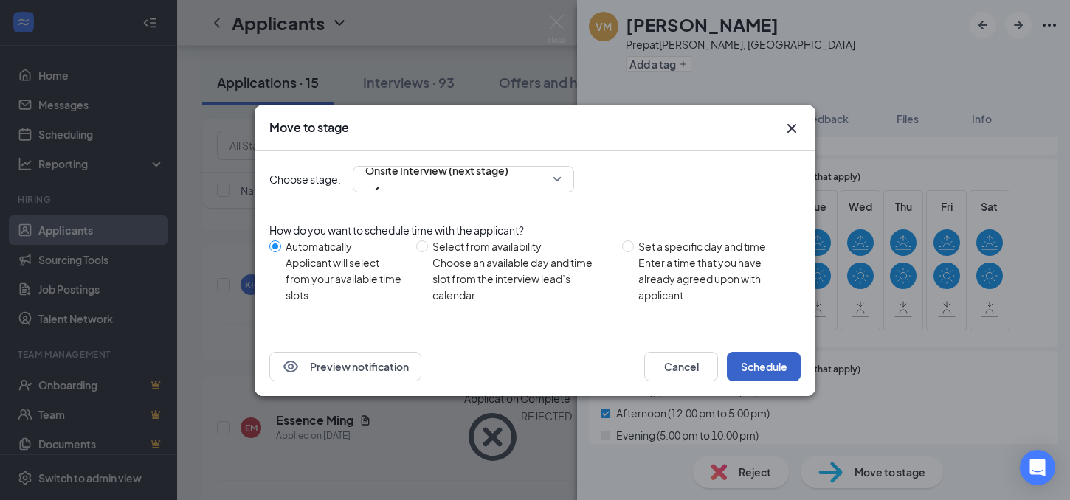
click at [777, 363] on button "Schedule" at bounding box center [764, 367] width 74 height 30
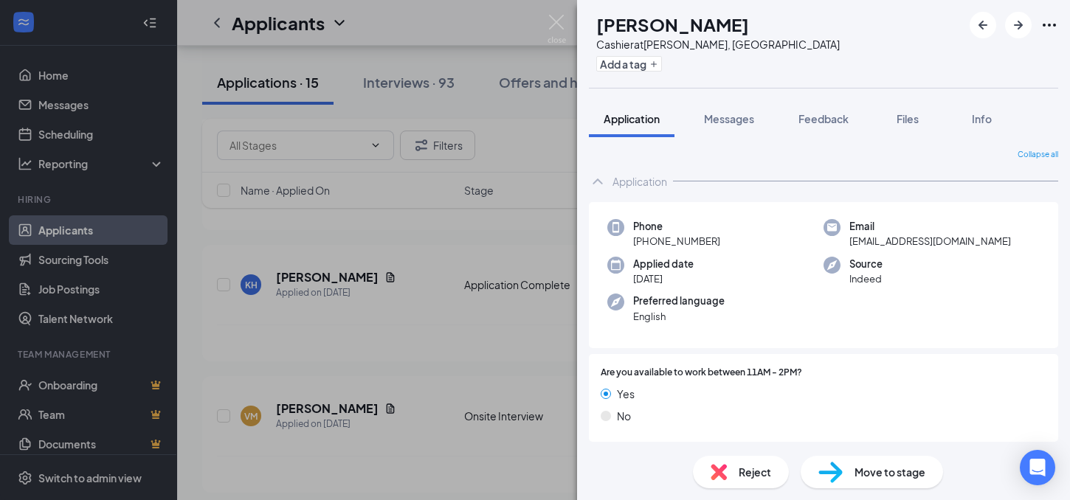
click at [858, 471] on span "Move to stage" at bounding box center [889, 472] width 71 height 16
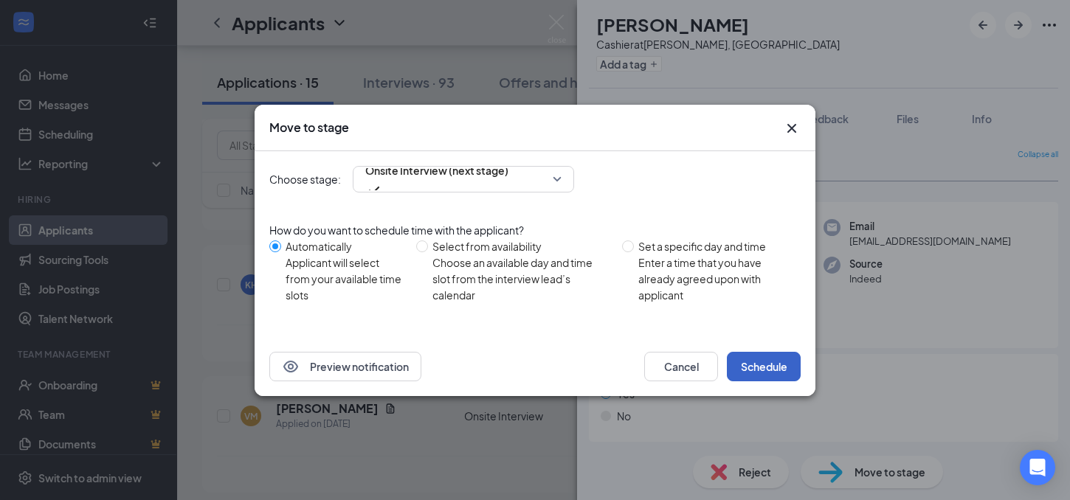
click at [763, 358] on button "Schedule" at bounding box center [764, 367] width 74 height 30
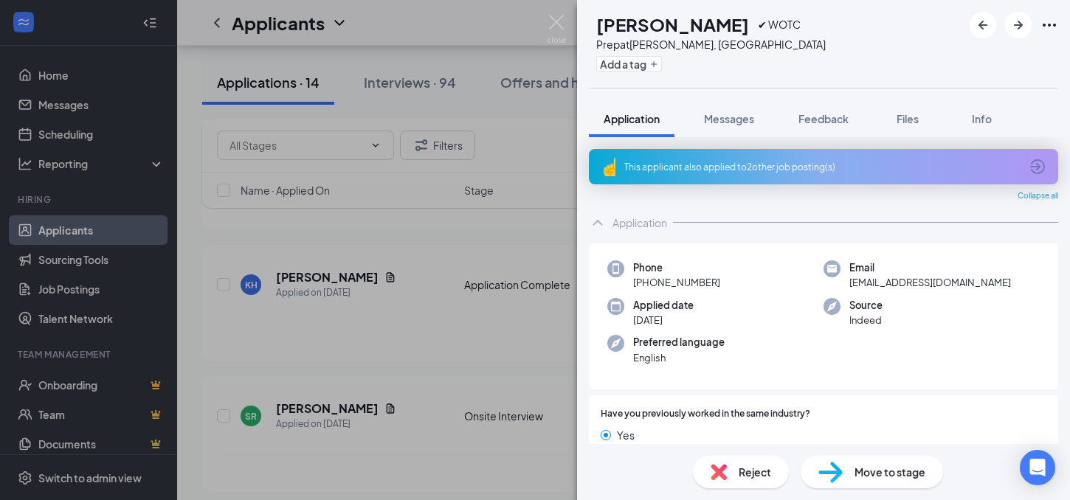
click at [744, 471] on span "Reject" at bounding box center [754, 472] width 32 height 16
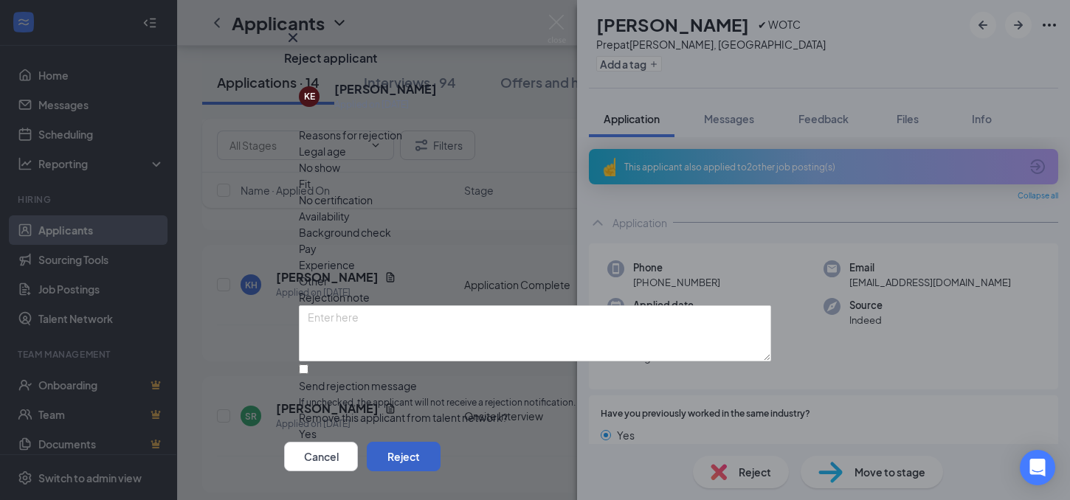
click at [440, 442] on button "Reject" at bounding box center [404, 457] width 74 height 30
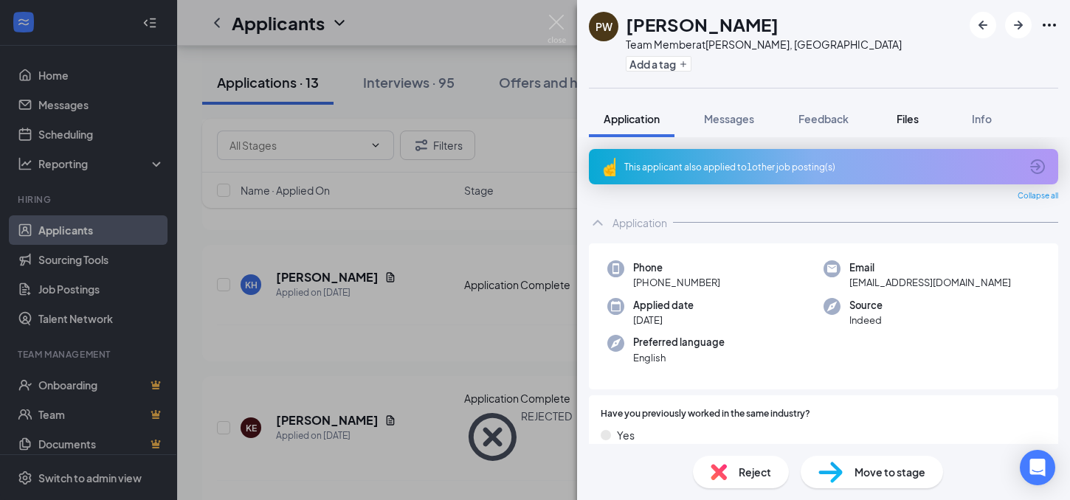
click at [908, 118] on span "Files" at bounding box center [907, 118] width 22 height 13
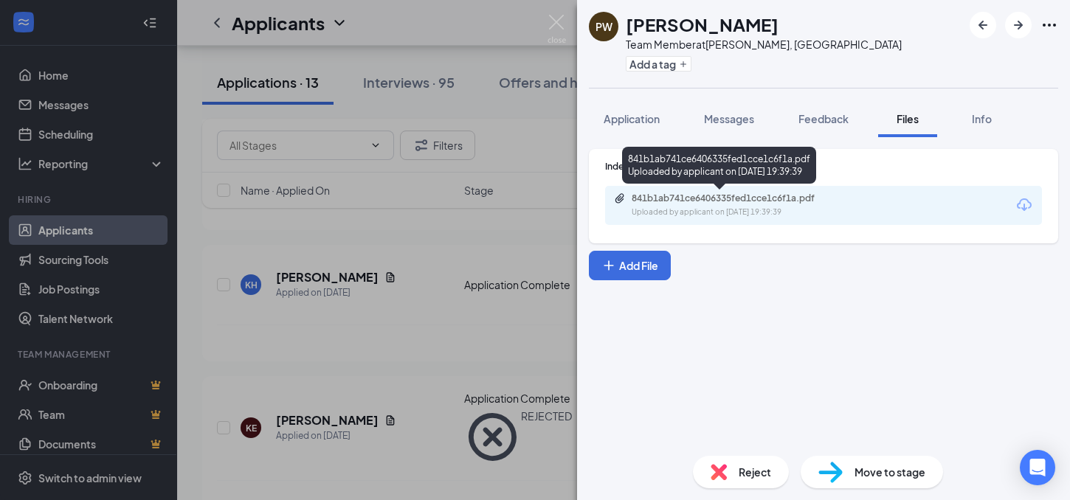
click at [766, 208] on div "Uploaded by applicant on [DATE] 19:39:39" at bounding box center [741, 213] width 221 height 12
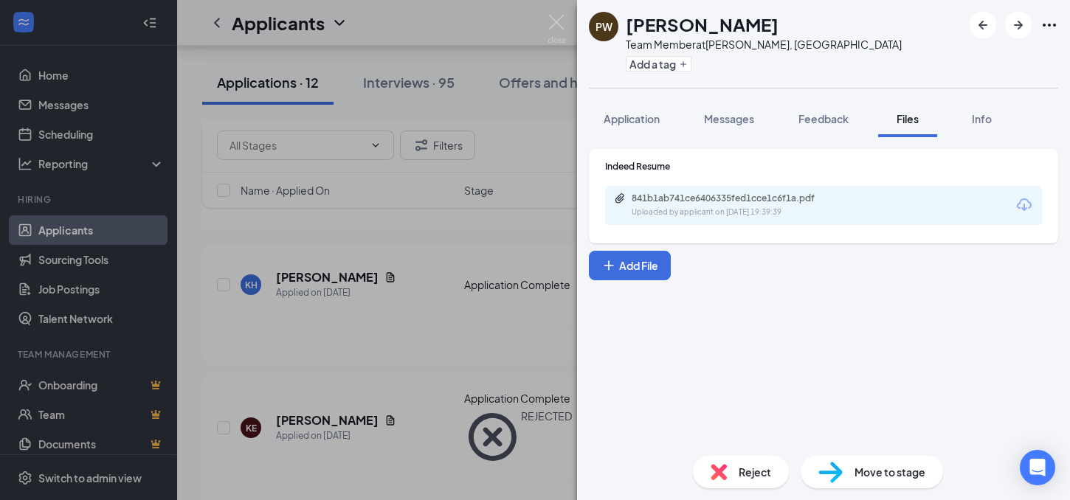
click at [866, 473] on span "Move to stage" at bounding box center [889, 472] width 71 height 16
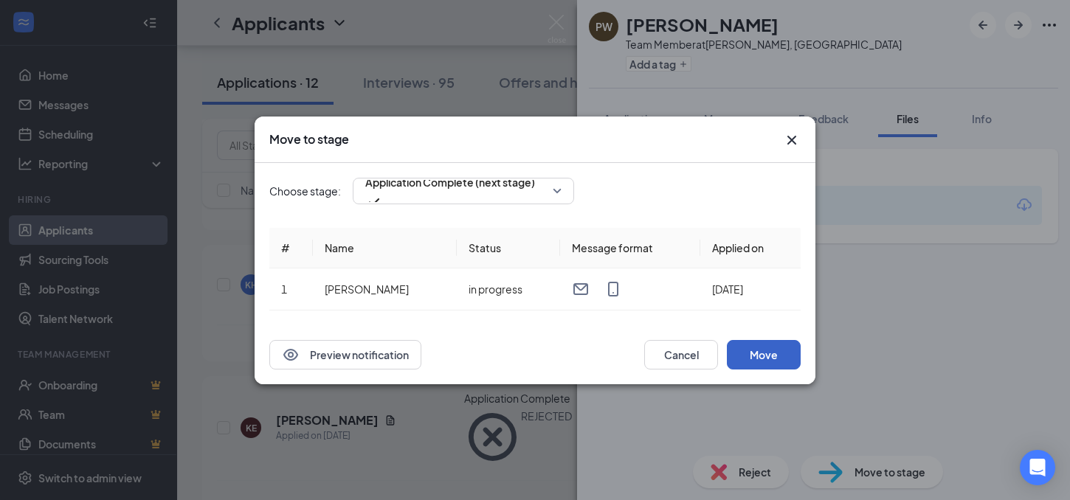
click at [774, 356] on button "Move" at bounding box center [764, 355] width 74 height 30
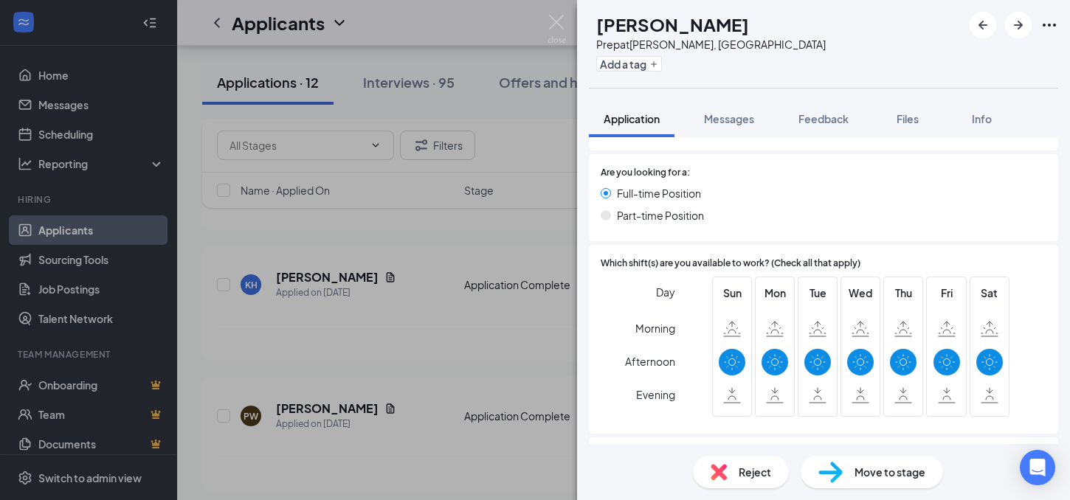
scroll to position [677, 0]
click at [907, 118] on span "Files" at bounding box center [907, 118] width 22 height 13
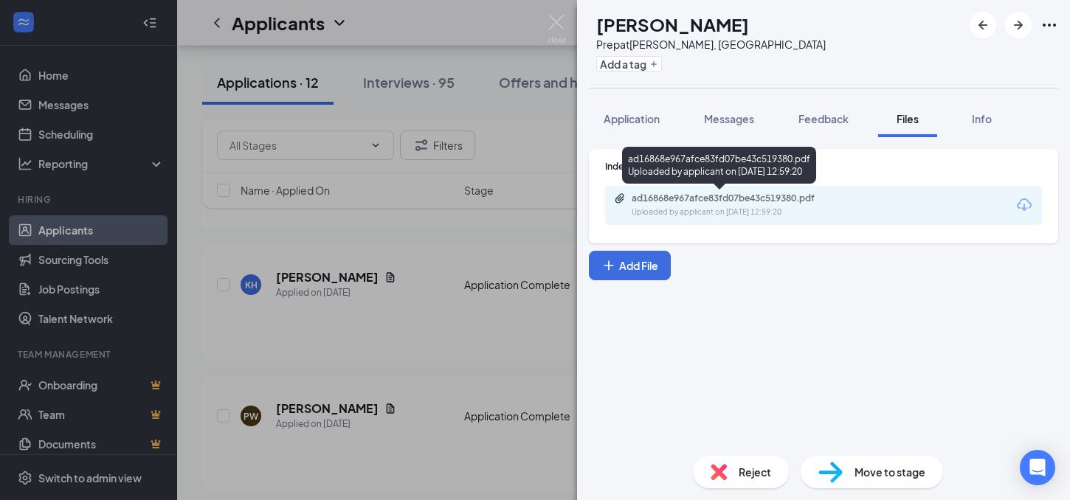
click at [811, 213] on div "Uploaded by applicant on [DATE] 12:59:20" at bounding box center [741, 213] width 221 height 12
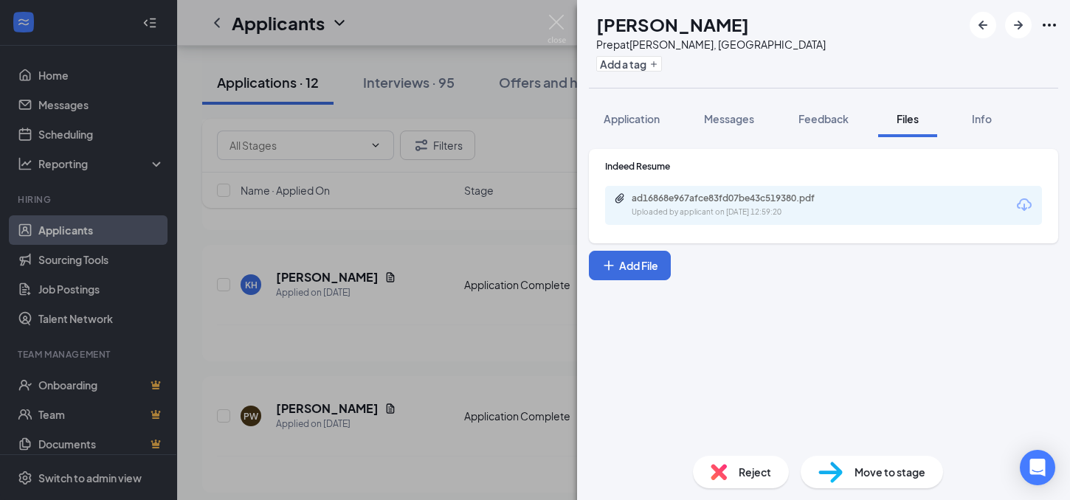
click at [862, 467] on span "Move to stage" at bounding box center [889, 472] width 71 height 16
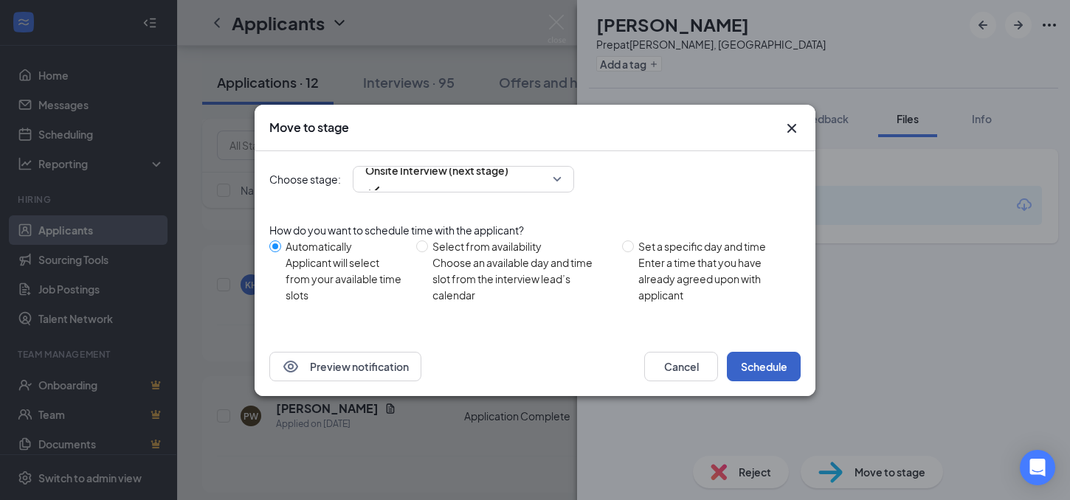
click at [770, 361] on button "Schedule" at bounding box center [764, 367] width 74 height 30
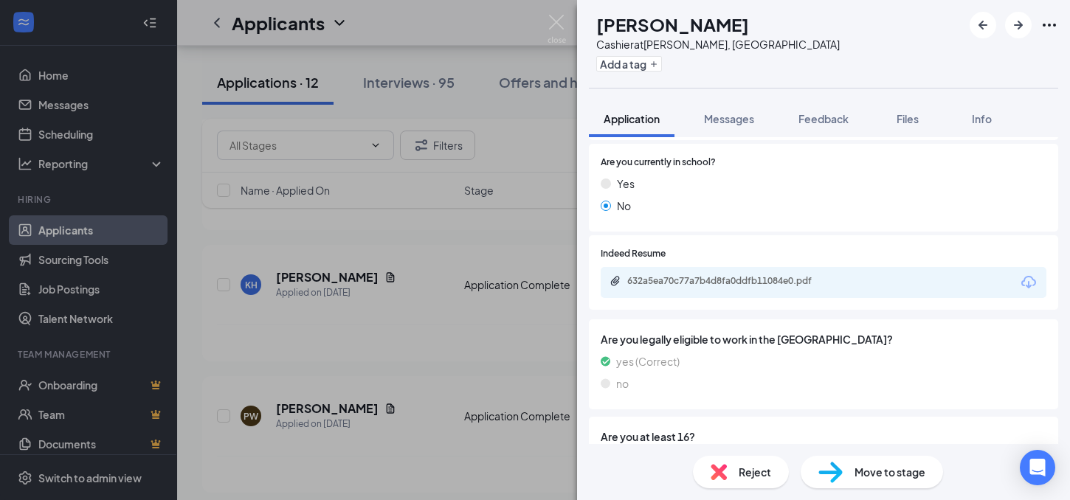
scroll to position [398, 0]
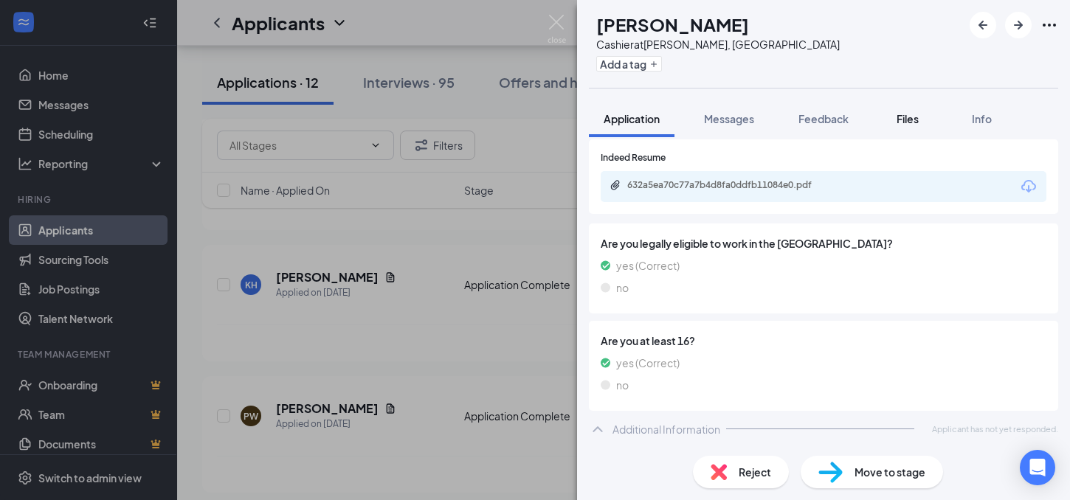
click at [910, 112] on span "Files" at bounding box center [907, 118] width 22 height 13
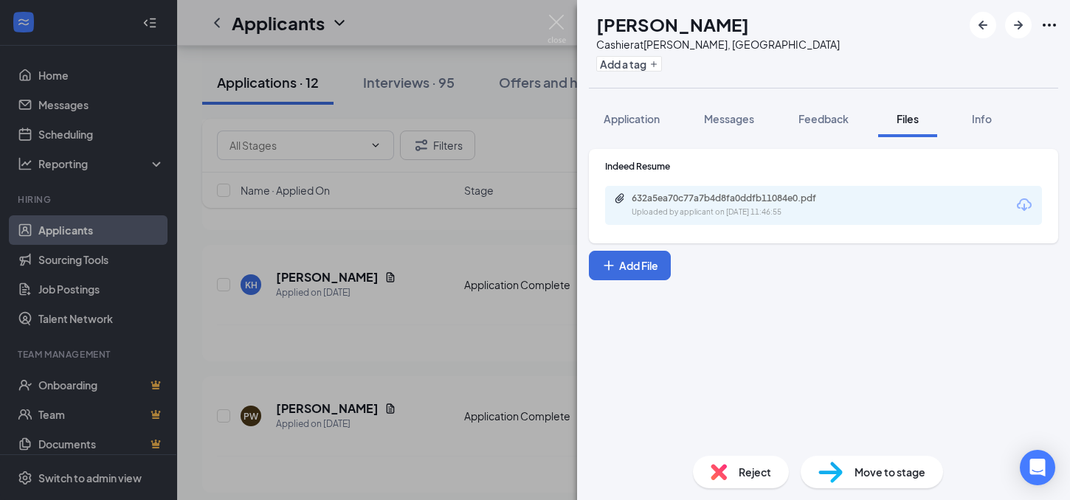
click at [775, 212] on div "Uploaded by applicant on [DATE] 11:46:55" at bounding box center [741, 213] width 221 height 12
click at [867, 472] on span "Move to stage" at bounding box center [889, 472] width 71 height 16
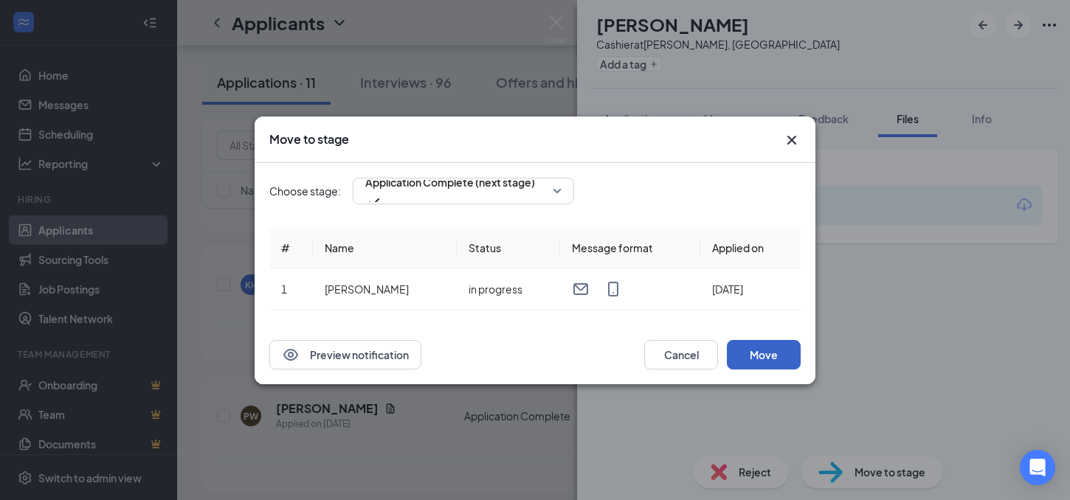
click at [763, 350] on button "Move" at bounding box center [764, 355] width 74 height 30
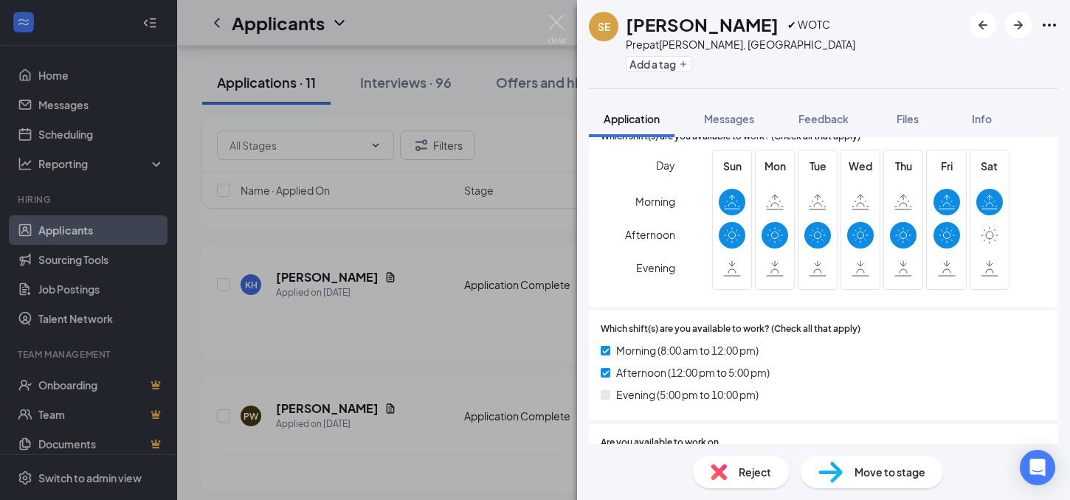
scroll to position [807, 0]
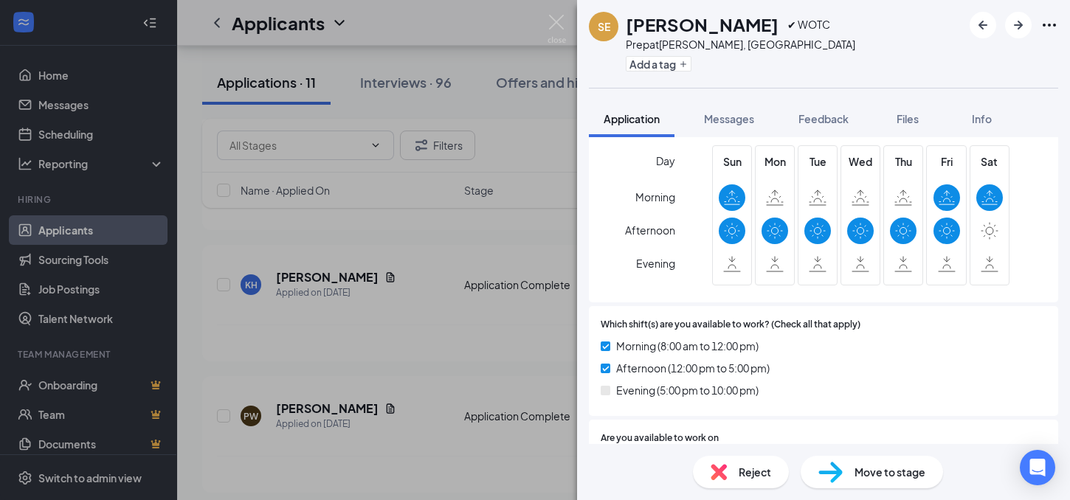
click at [871, 476] on span "Move to stage" at bounding box center [889, 472] width 71 height 16
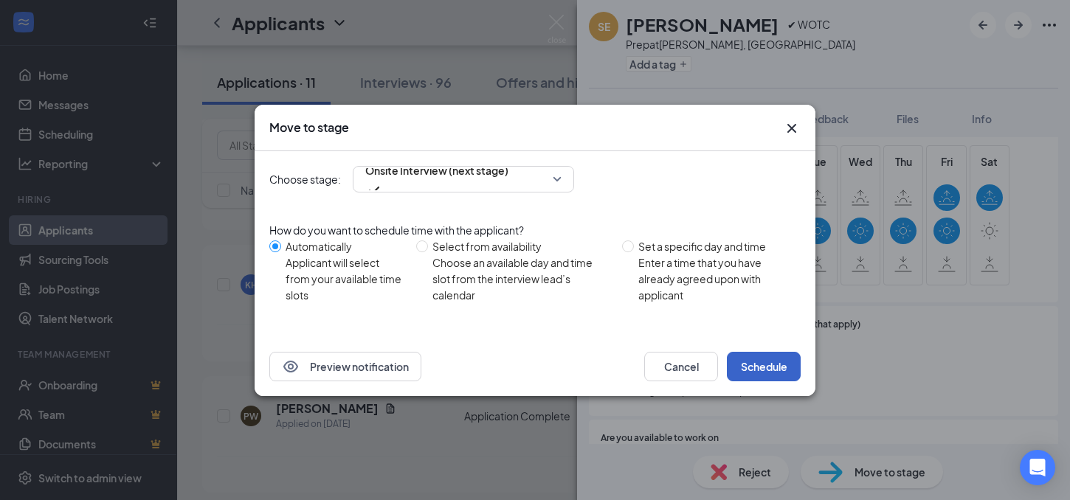
click at [762, 367] on button "Schedule" at bounding box center [764, 367] width 74 height 30
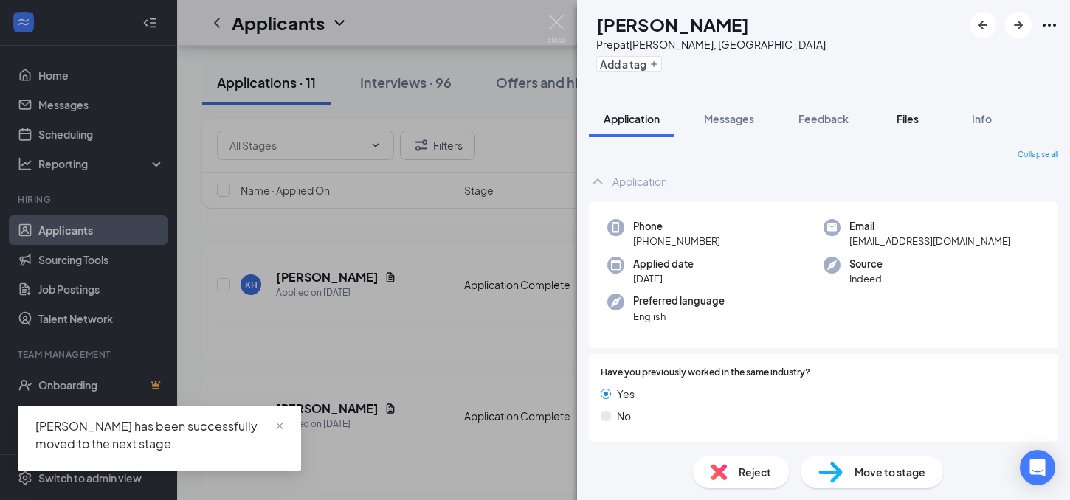
click at [904, 118] on span "Files" at bounding box center [907, 118] width 22 height 13
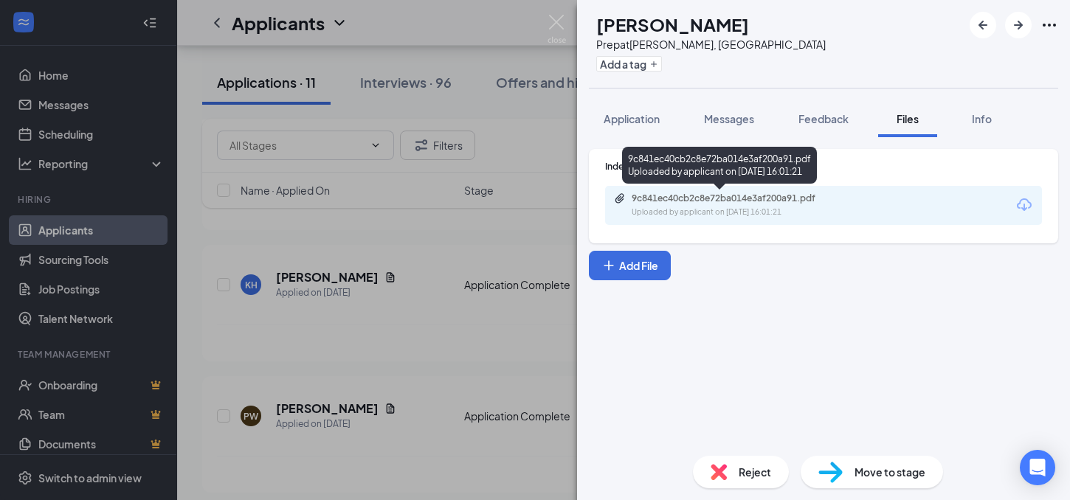
click at [752, 207] on div "Uploaded by applicant on [DATE] 16:01:21" at bounding box center [741, 213] width 221 height 12
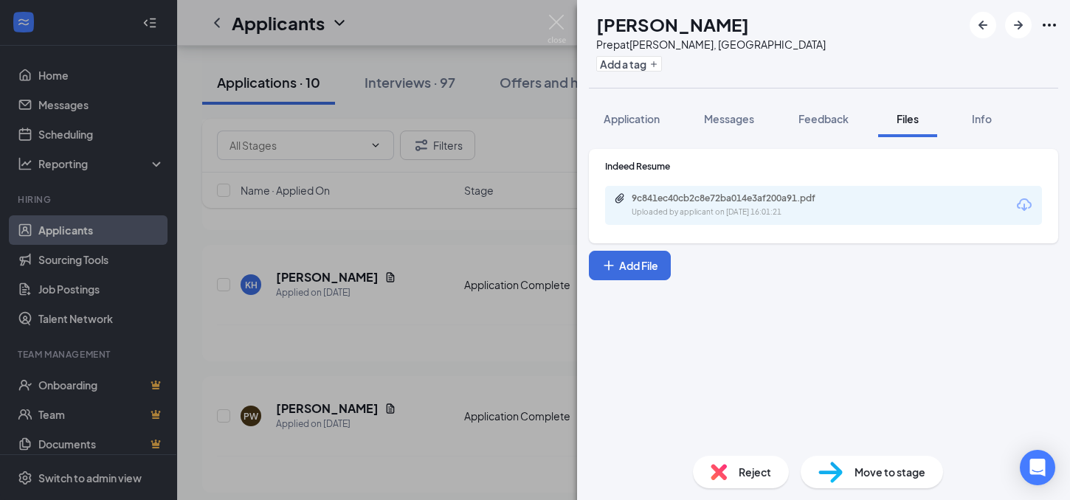
click at [873, 473] on span "Move to stage" at bounding box center [889, 472] width 71 height 16
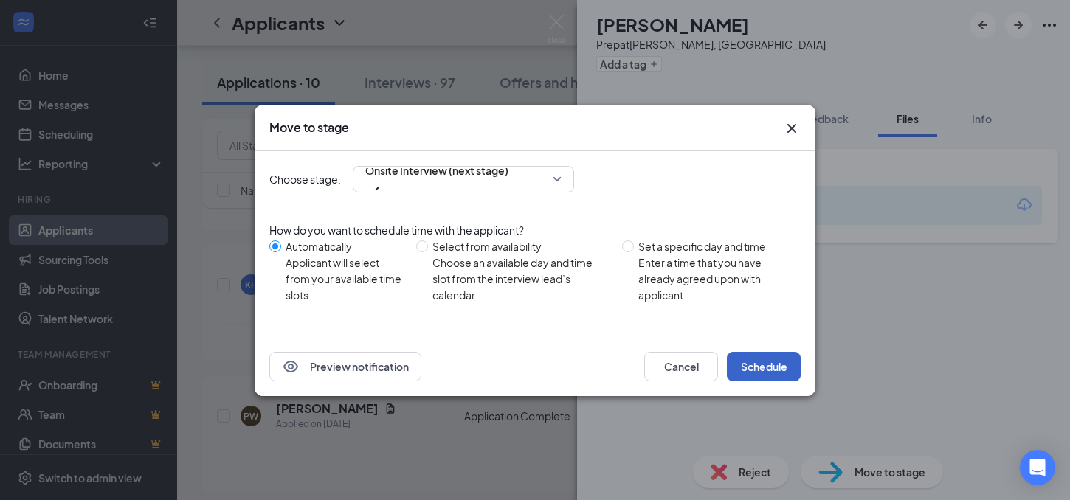
click at [778, 361] on button "Schedule" at bounding box center [764, 367] width 74 height 30
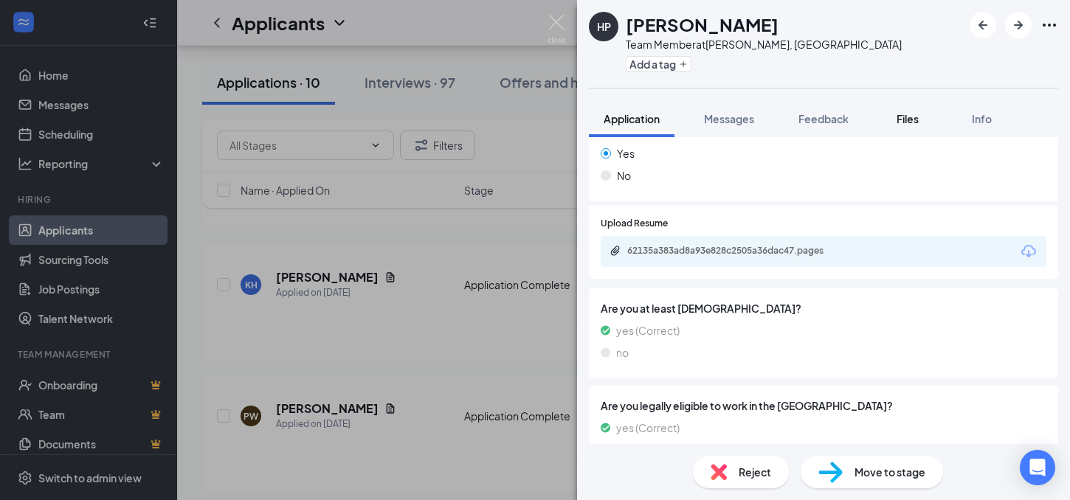
scroll to position [538, 0]
click at [864, 471] on span "Move to stage" at bounding box center [889, 472] width 71 height 16
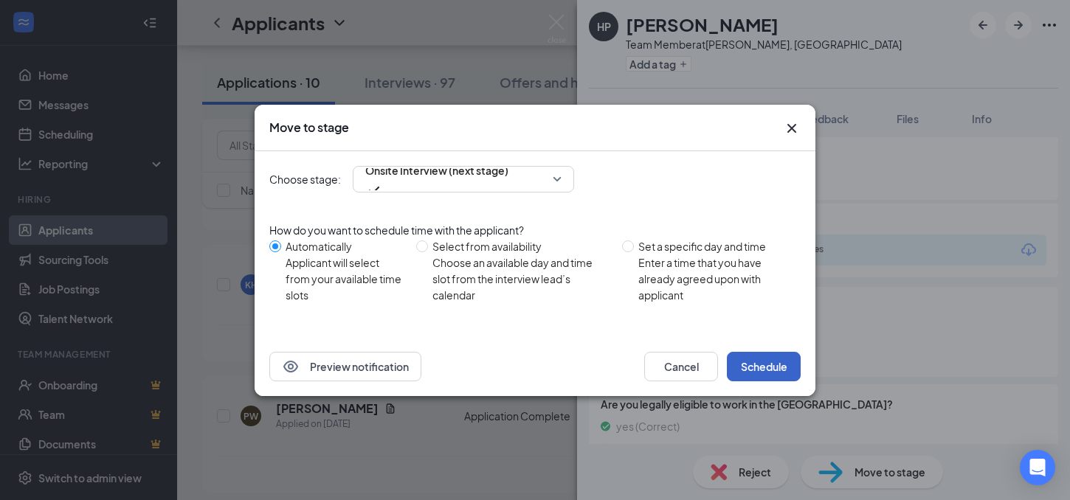
click at [760, 367] on button "Schedule" at bounding box center [764, 367] width 74 height 30
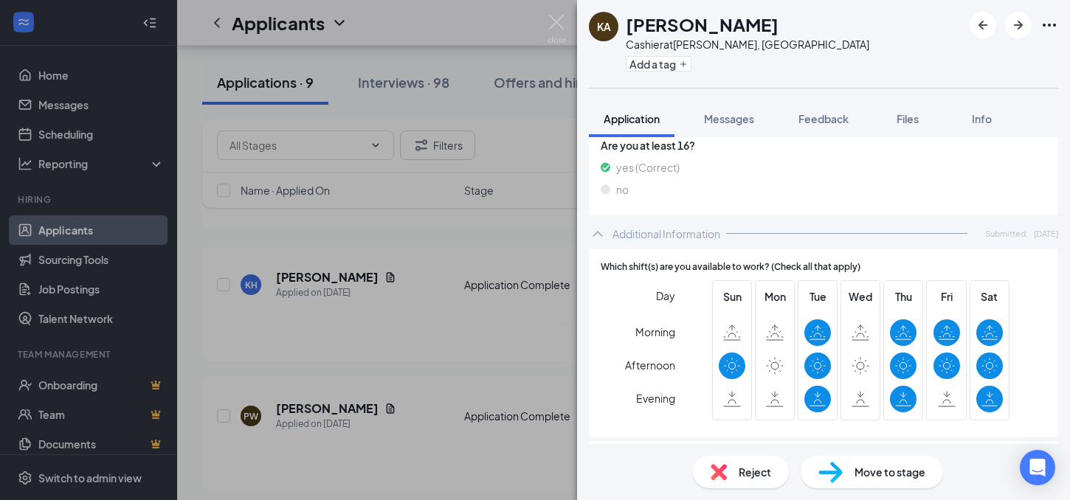
scroll to position [606, 0]
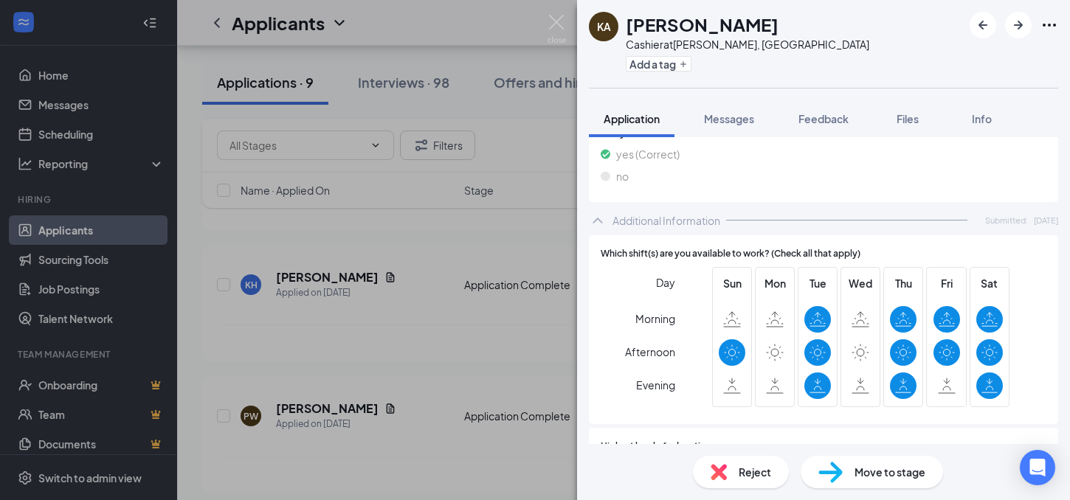
click at [879, 480] on div "Move to stage" at bounding box center [871, 472] width 142 height 32
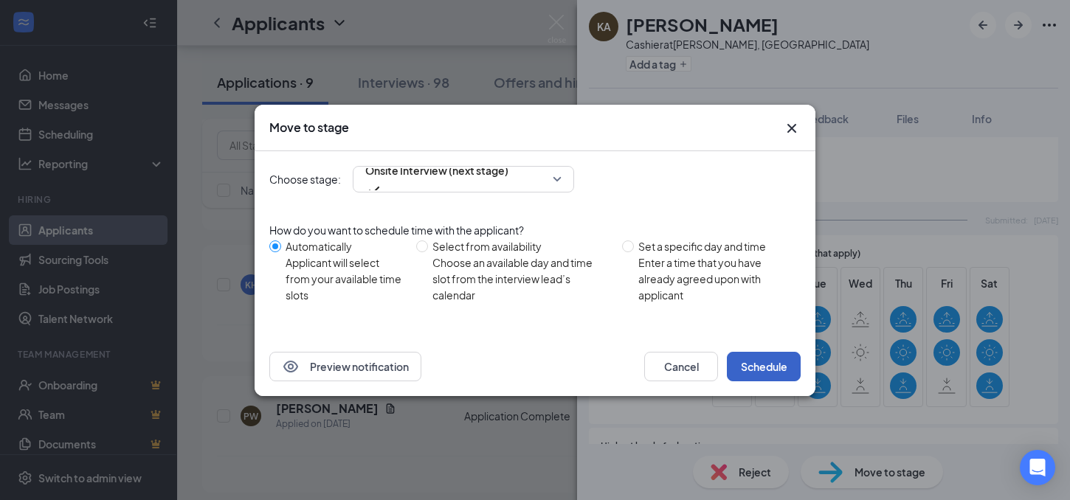
click at [753, 360] on button "Schedule" at bounding box center [764, 367] width 74 height 30
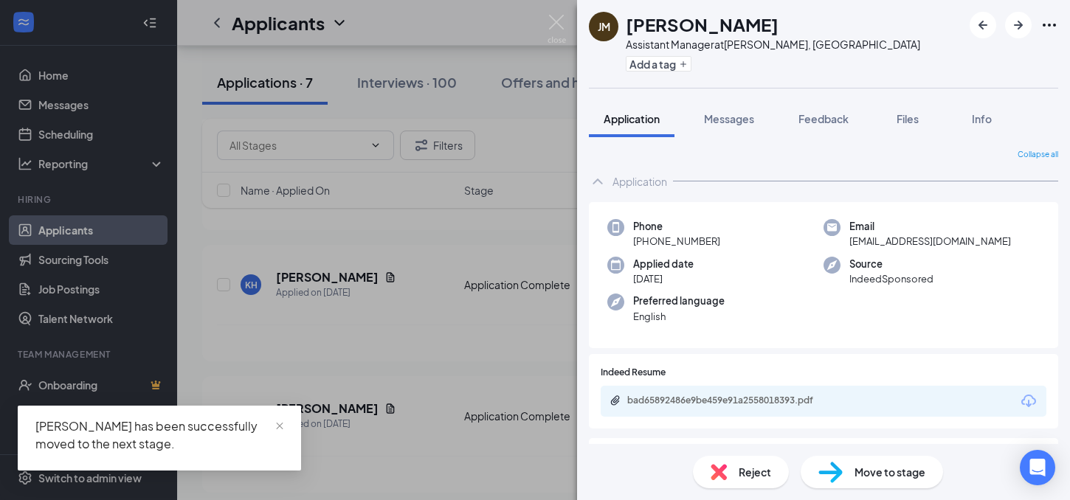
click at [524, 147] on div "[PERSON_NAME] [PERSON_NAME] Assistant Manager at Warner Robins, [GEOGRAPHIC_DAT…" at bounding box center [535, 250] width 1070 height 500
